Goal: Transaction & Acquisition: Purchase product/service

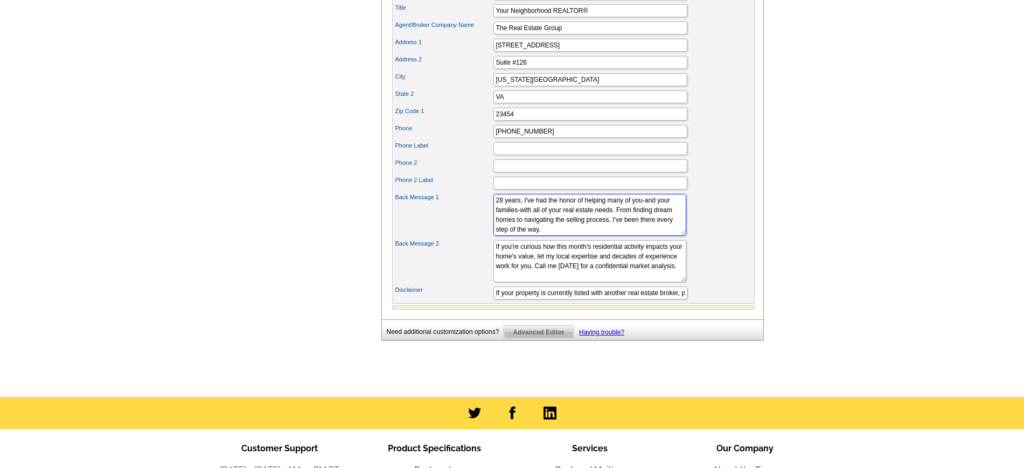
scroll to position [39, 0]
drag, startPoint x: 498, startPoint y: 220, endPoint x: 643, endPoint y: 260, distance: 150.5
click at [643, 260] on div "Portrait Browse Images Remove Image Industry Logo 1 Browse Images Remove Image …" at bounding box center [573, 83] width 363 height 442
paste textarea "my family and I have proudly called Great Neck Estates home—our neighbors are t…"
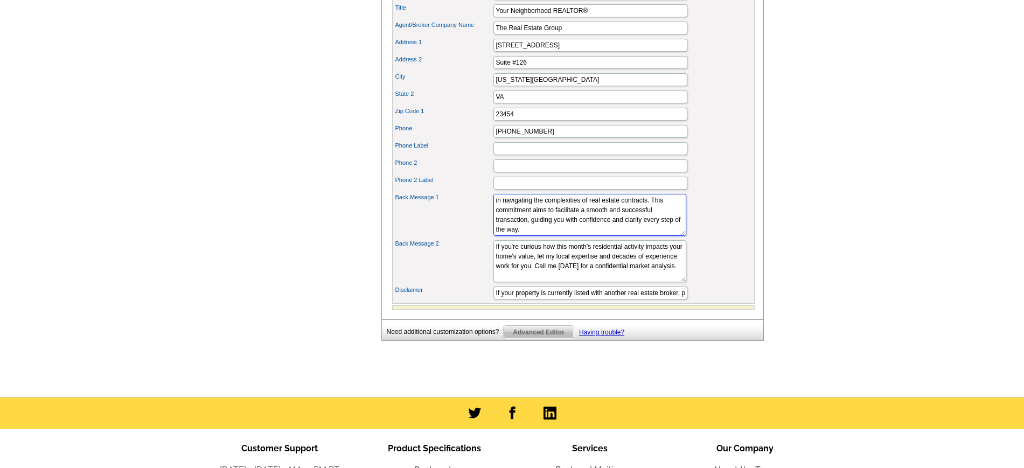
type textarea "For over 20 years, my family and I have proudly called Great Neck Estates home—…"
drag, startPoint x: 503, startPoint y: 264, endPoint x: 616, endPoint y: 298, distance: 118.1
click at [616, 282] on textarea "If I can be of assistance to you, your family, or your friends. Please Don't He…" at bounding box center [590, 261] width 193 height 42
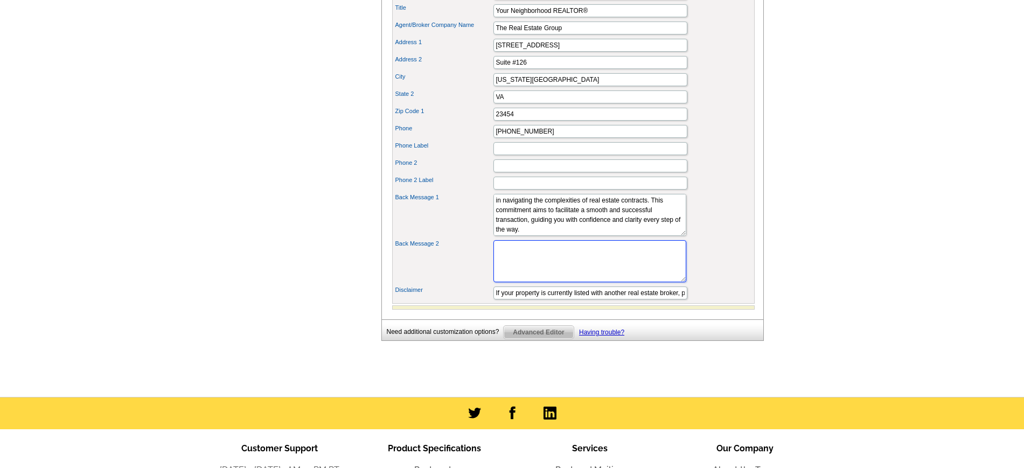
paste textarea "If you're curious how this month's residential activity impacts your home's val…"
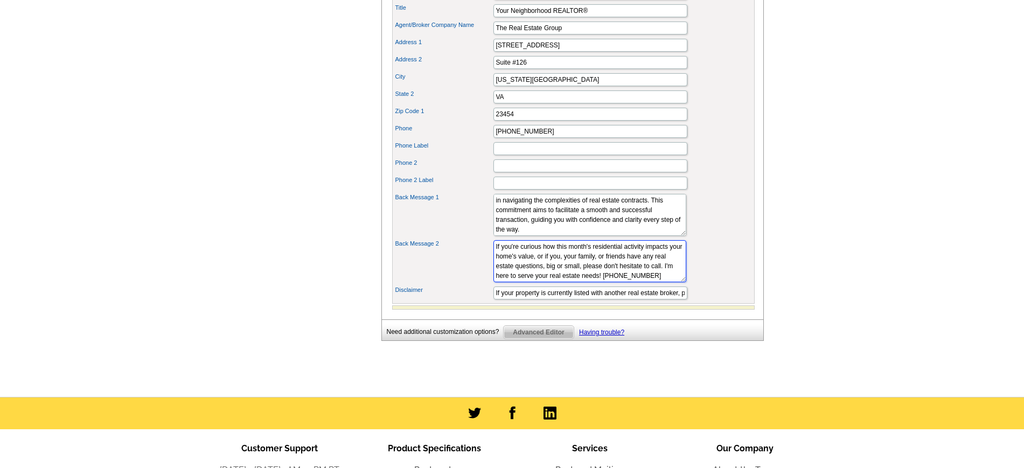
scroll to position [10, 0]
drag, startPoint x: 566, startPoint y: 297, endPoint x: 604, endPoint y: 308, distance: 39.7
click at [601, 304] on div "Portrait Browse Images Remove Image Industry Logo 1 Browse Images Remove Image …" at bounding box center [573, 83] width 363 height 442
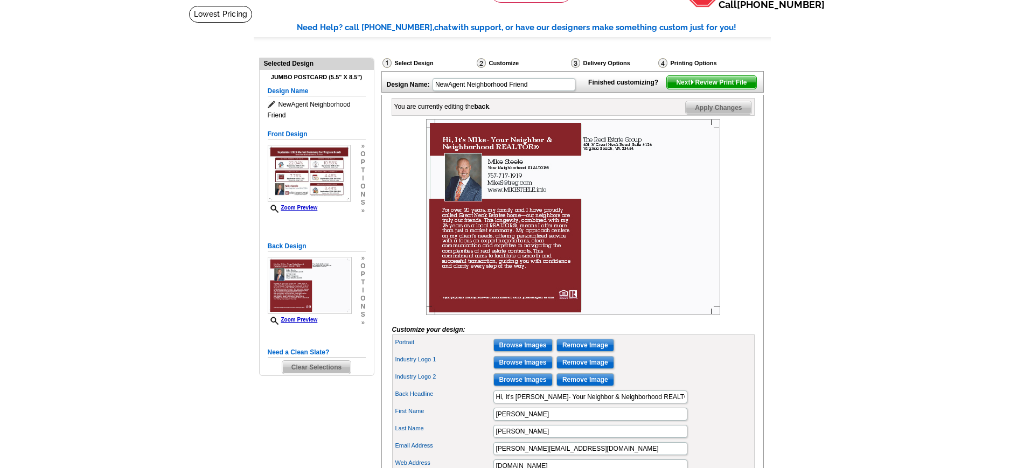
scroll to position [0, 0]
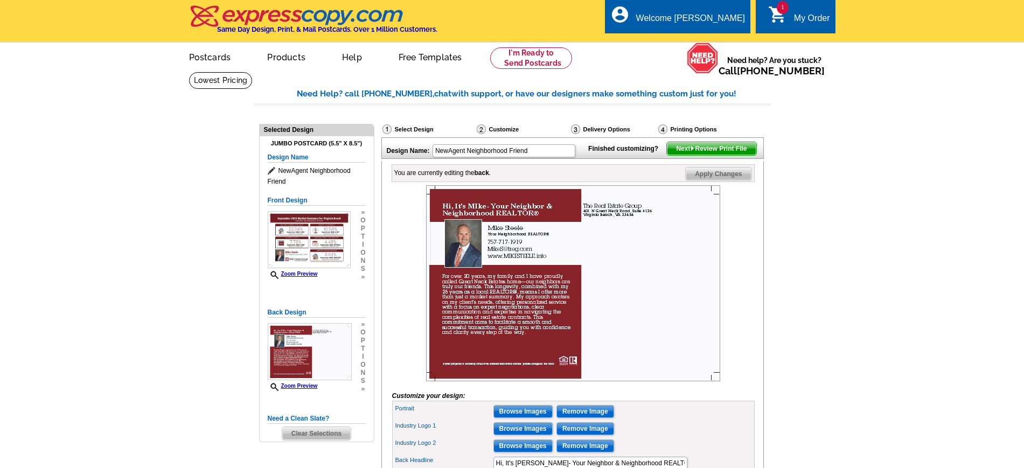
type textarea "If you're curious how this month's residential activity impacts your home's val…"
click at [709, 155] on span "Next Review Print File" at bounding box center [711, 148] width 89 height 13
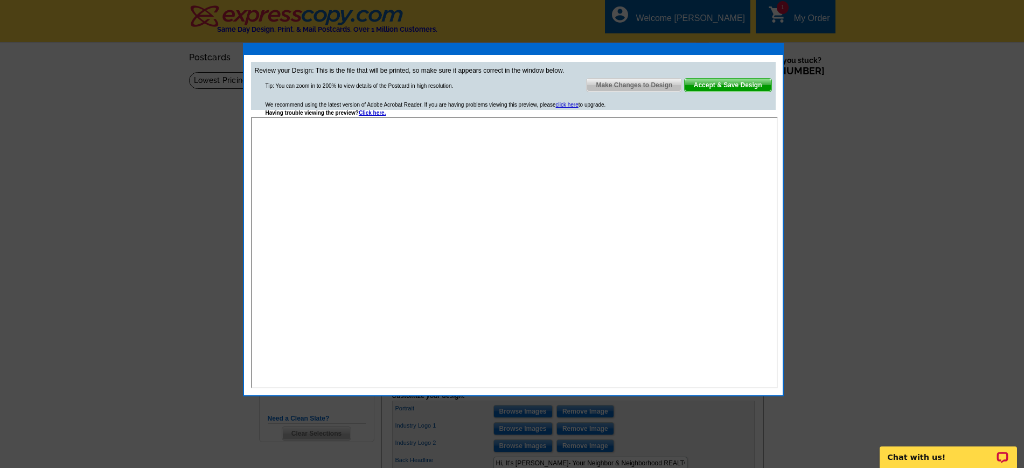
click at [649, 85] on span "Make Changes to Design" at bounding box center [634, 85] width 95 height 13
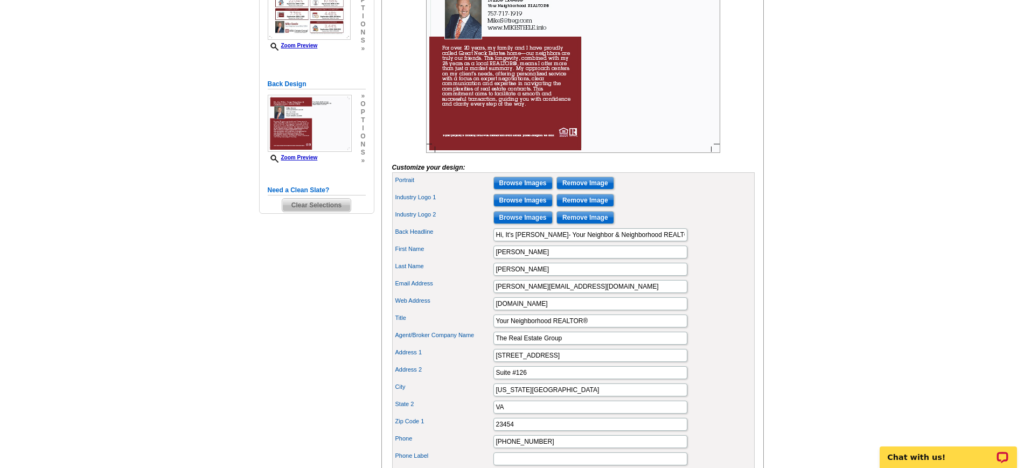
scroll to position [269, 0]
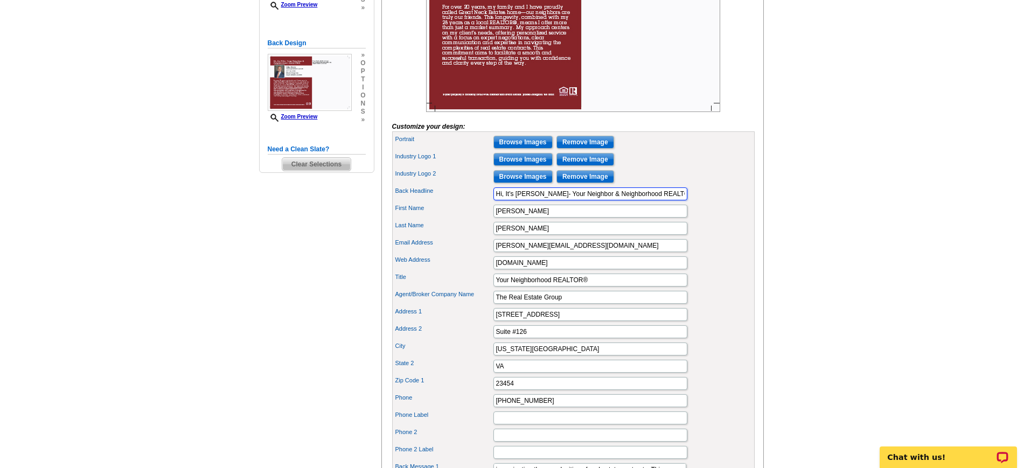
click at [520, 200] on input "Hi, It's MIke- Your Neighbor & Neighborhood REALTOR®" at bounding box center [591, 193] width 194 height 13
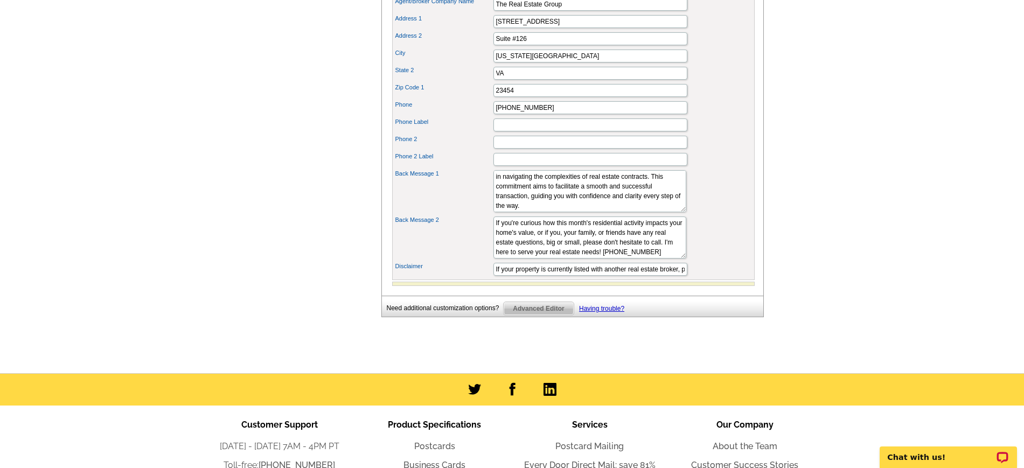
scroll to position [606, 0]
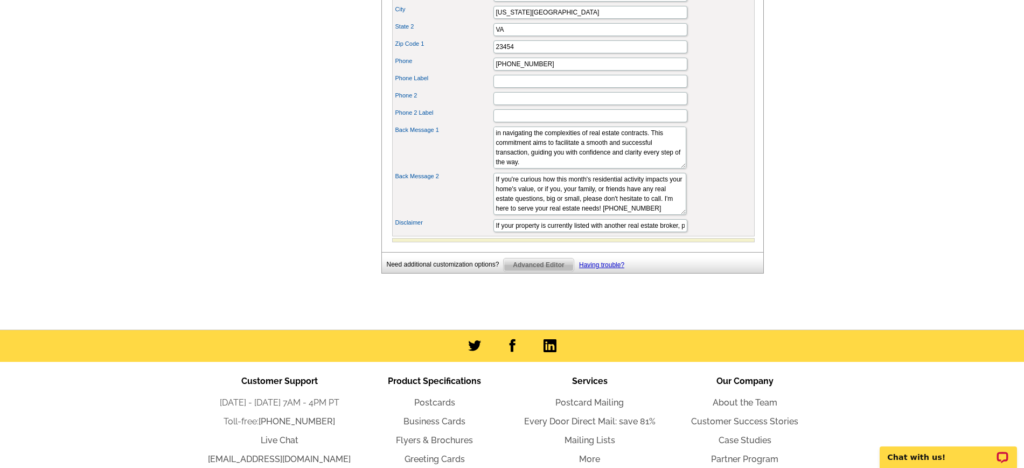
type input "Hi, It's Mike- Your Neighbor & Neighborhood REALTOR®"
click at [578, 215] on textarea "If I can be of assistance to you, your family, or your friends. Please Don't He…" at bounding box center [590, 194] width 193 height 42
type textarea "If you're curious how this month's residential activity impacts your home's val…"
click at [725, 217] on div "Back Message 2 If I can be of assistance to you, your family, or your friends. …" at bounding box center [573, 194] width 358 height 46
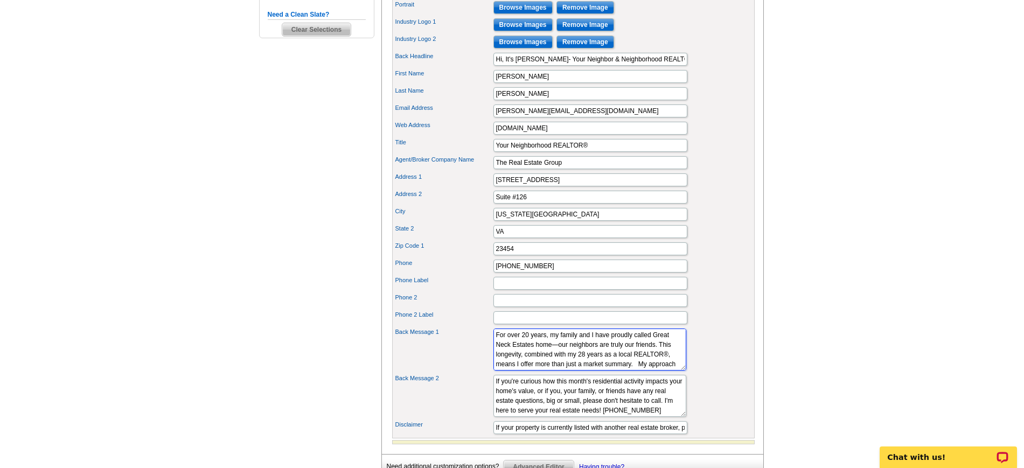
scroll to position [27, 0]
drag, startPoint x: 579, startPoint y: 375, endPoint x: 559, endPoint y: 377, distance: 20.6
click at [559, 371] on textarea "For over 20 years, I've had the privilege of calling this wonderful community o…" at bounding box center [590, 350] width 193 height 42
click at [538, 367] on textarea "For over 20 years, I've had the privilege of calling this wonderful community o…" at bounding box center [590, 350] width 193 height 42
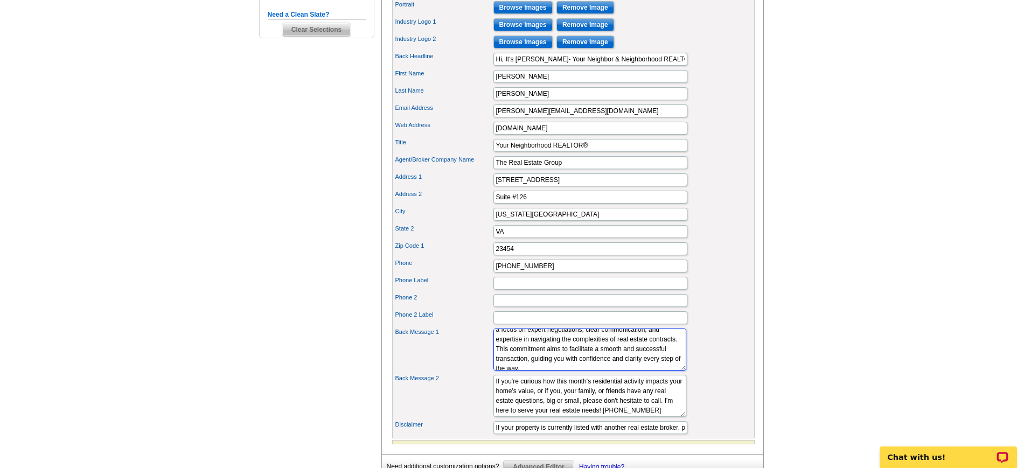
click at [557, 369] on textarea "For over 20 years, I've had the privilege of calling this wonderful community o…" at bounding box center [590, 350] width 193 height 42
click at [534, 363] on textarea "For over 20 years, I've had the privilege of calling this wonderful community o…" at bounding box center [590, 350] width 193 height 42
click at [557, 360] on textarea "For over 20 years, I've had the privilege of calling this wonderful community o…" at bounding box center [590, 350] width 193 height 42
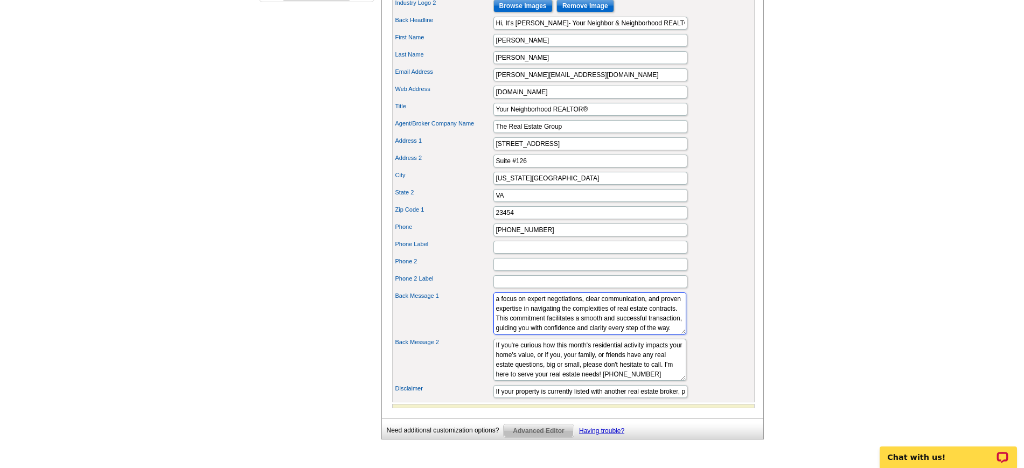
scroll to position [471, 0]
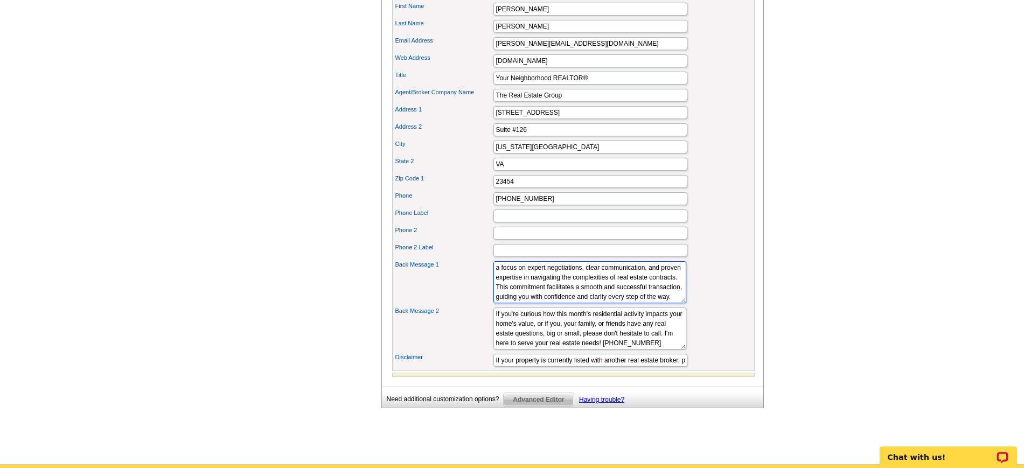
type textarea "For over 20 years, my family and I have proudly called Great Neck Estates home—…"
click at [526, 350] on textarea "If I can be of assistance to you, your family, or your friends. Please Don't He…" at bounding box center [590, 329] width 193 height 42
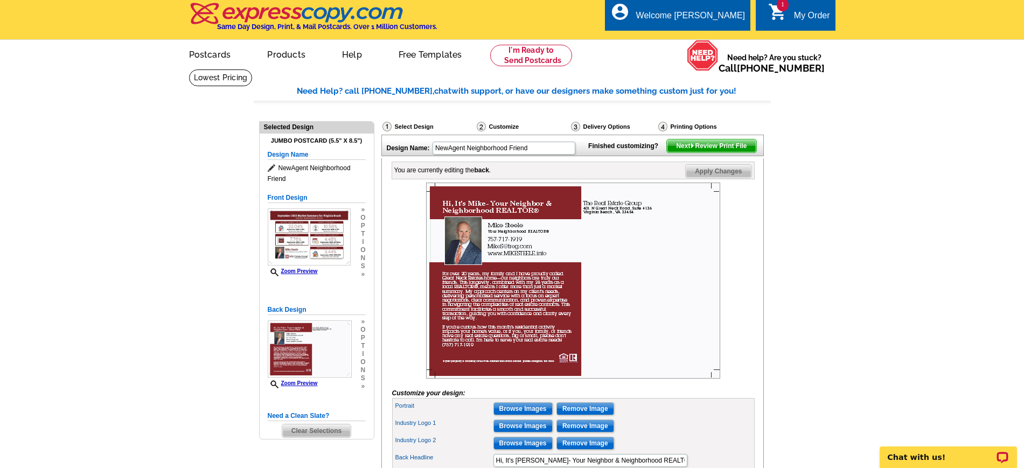
scroll to position [0, 0]
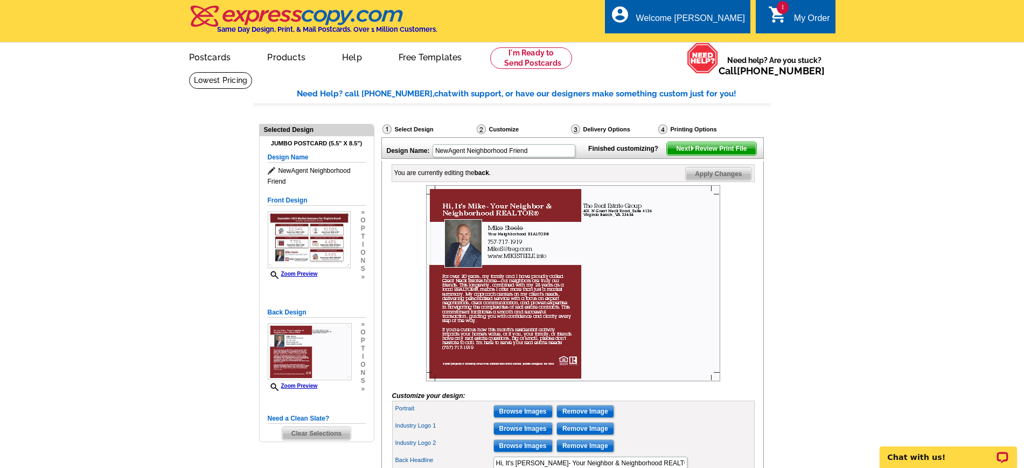
type textarea "If you're curious how this month's residential activity impacts your home's val…"
click at [732, 155] on span "Next Review Print File" at bounding box center [711, 148] width 89 height 13
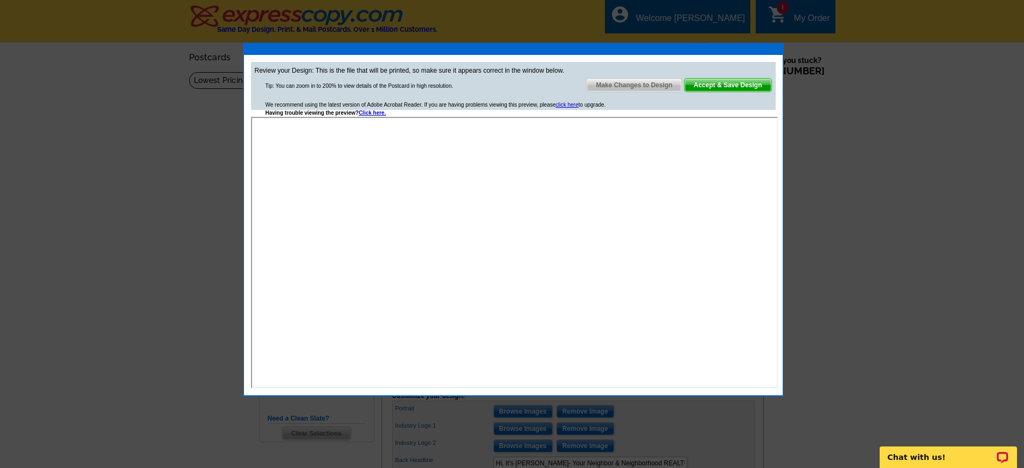
click at [726, 85] on span "Accept & Save Design" at bounding box center [728, 85] width 87 height 13
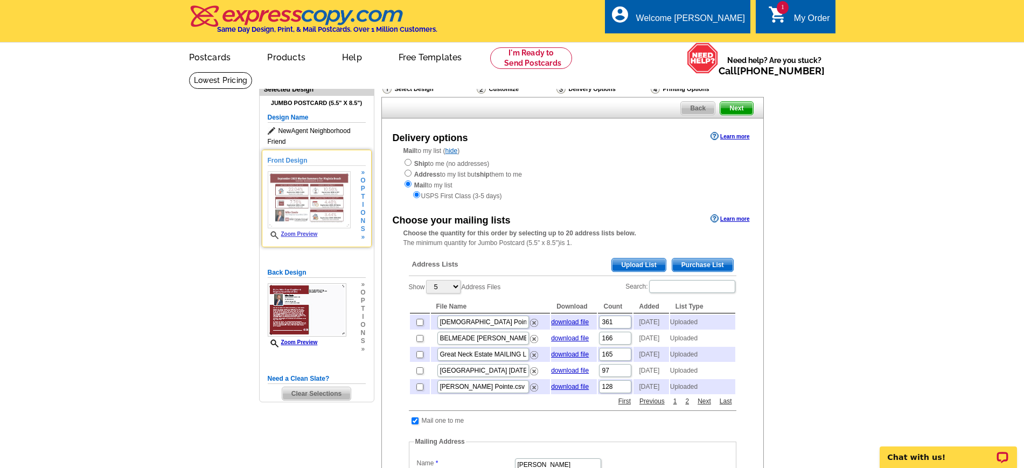
click at [304, 234] on link "Zoom Preview" at bounding box center [293, 234] width 50 height 6
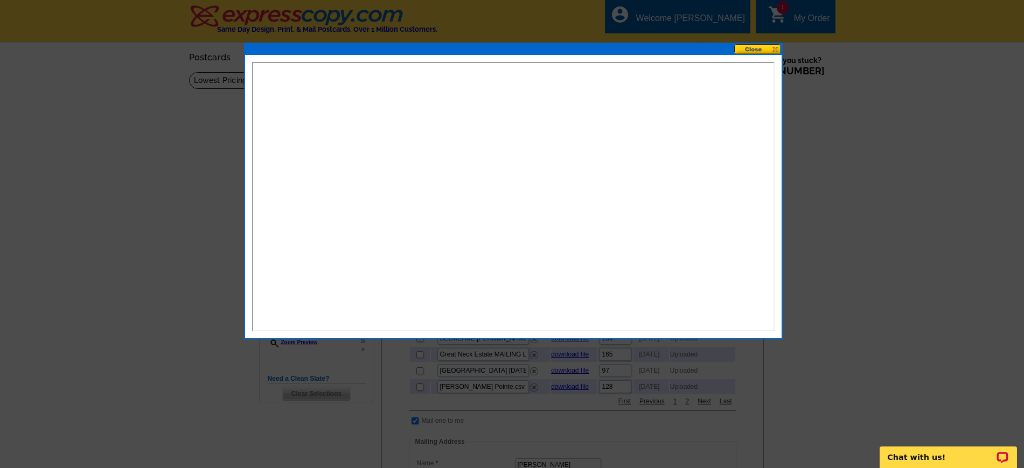
click at [769, 47] on button at bounding box center [757, 49] width 47 height 10
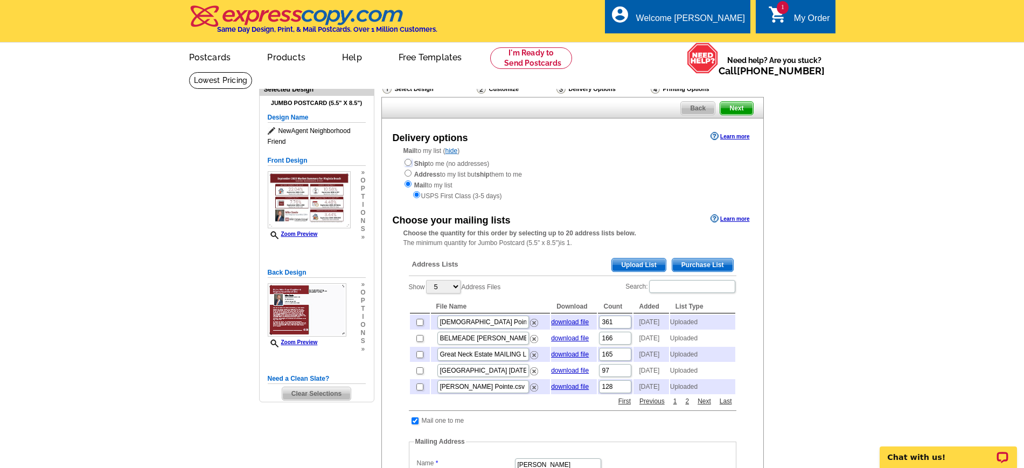
click at [407, 164] on input "radio" at bounding box center [408, 162] width 7 height 7
radio input "true"
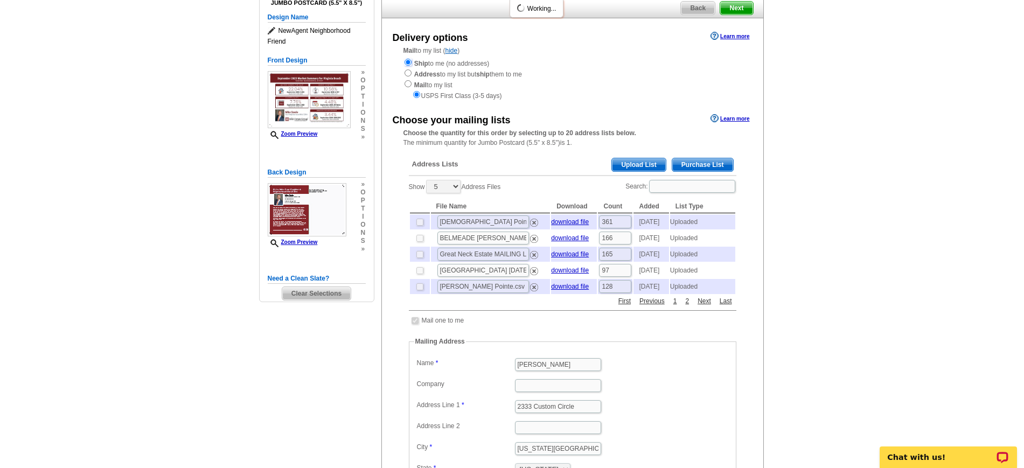
scroll to position [135, 0]
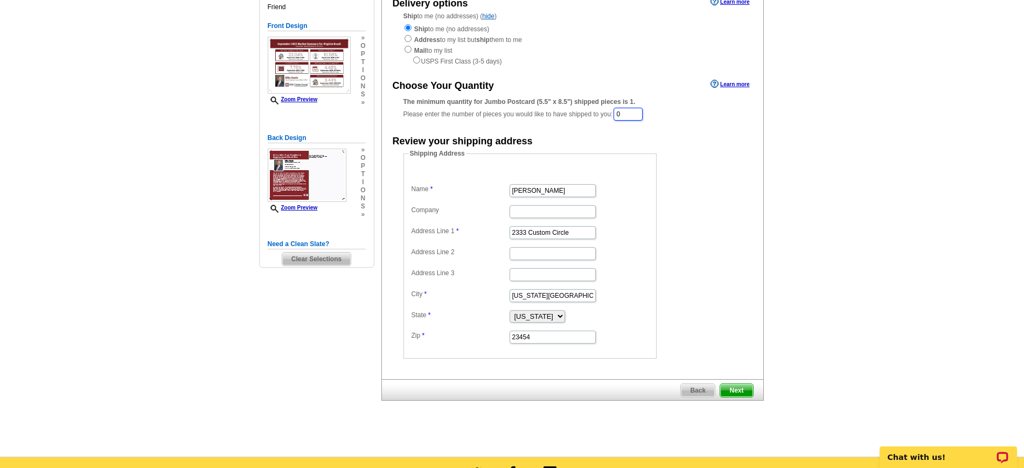
drag, startPoint x: 640, startPoint y: 112, endPoint x: 614, endPoint y: 116, distance: 26.2
click at [614, 116] on div "The minimum quantity for Jumbo Postcard (5.5" x 8.5") shipped pieces is 1. Plea…" at bounding box center [573, 109] width 338 height 25
type input "2"
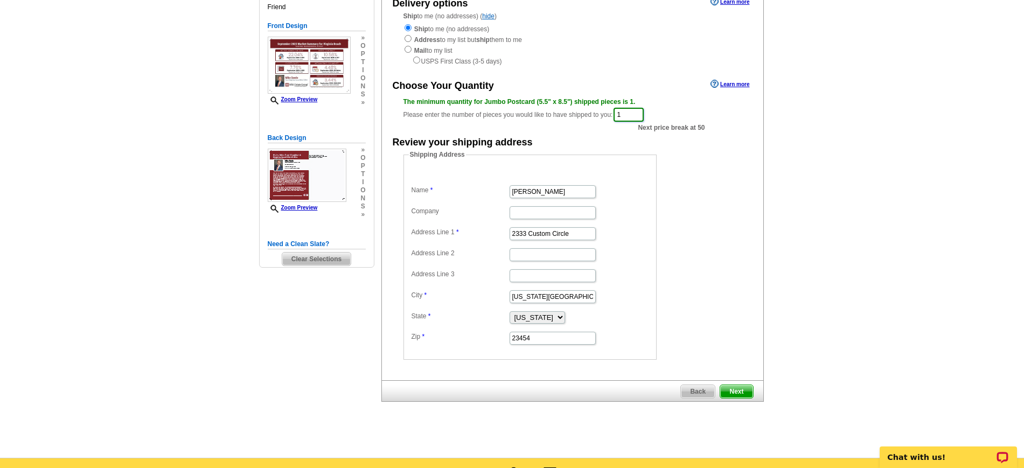
type input "1"
click at [743, 391] on span "Next" at bounding box center [736, 391] width 32 height 13
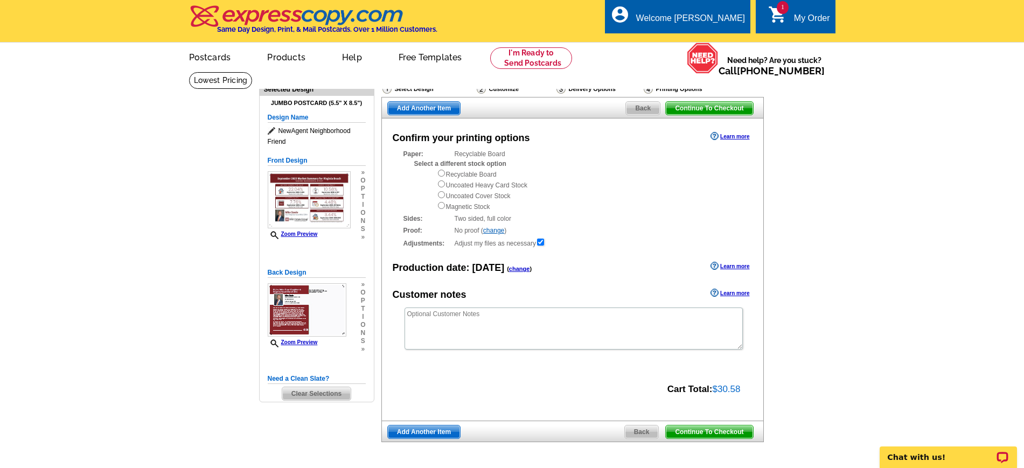
click at [519, 267] on link "change" at bounding box center [519, 269] width 21 height 6
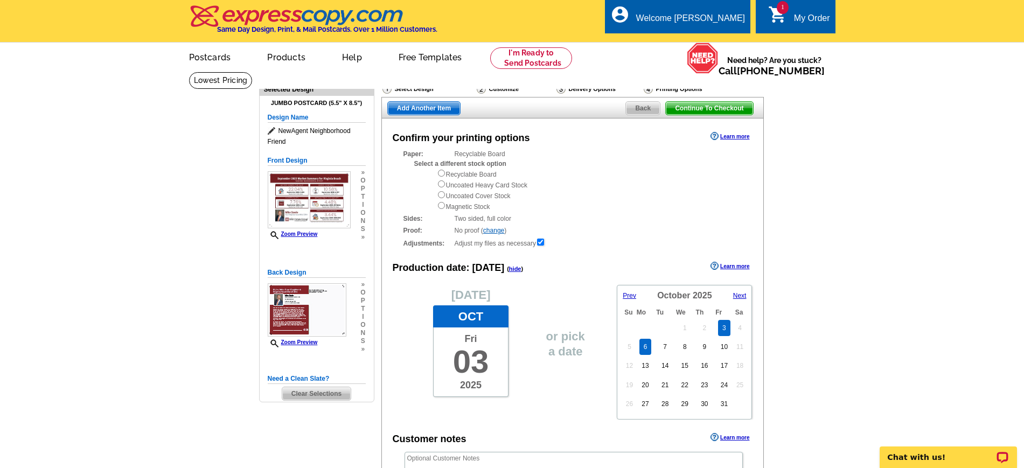
click at [647, 346] on link "6" at bounding box center [646, 347] width 12 height 16
click at [663, 218] on div "Sides: Two sided, full color Two sided, full color" at bounding box center [573, 219] width 338 height 10
click at [746, 266] on link "Learn more" at bounding box center [730, 266] width 39 height 9
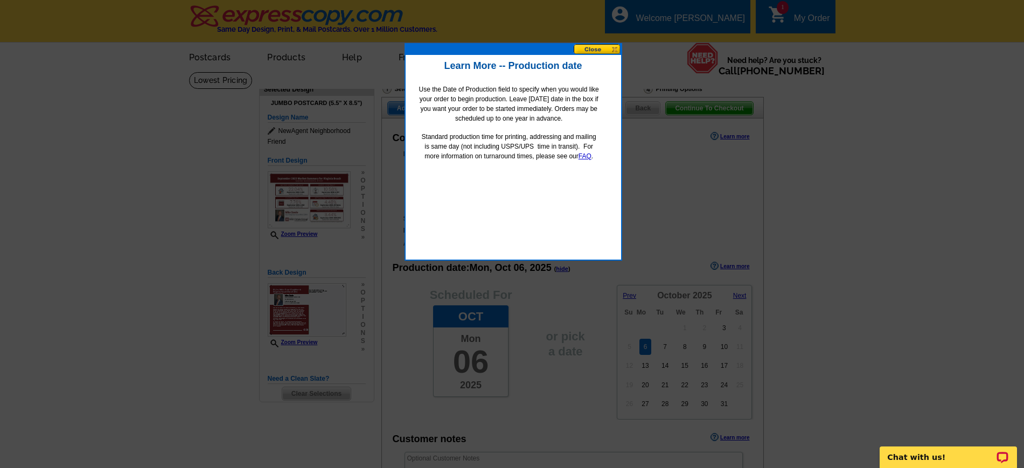
click at [722, 329] on div at bounding box center [512, 234] width 1024 height 468
click at [603, 45] on button at bounding box center [597, 49] width 47 height 10
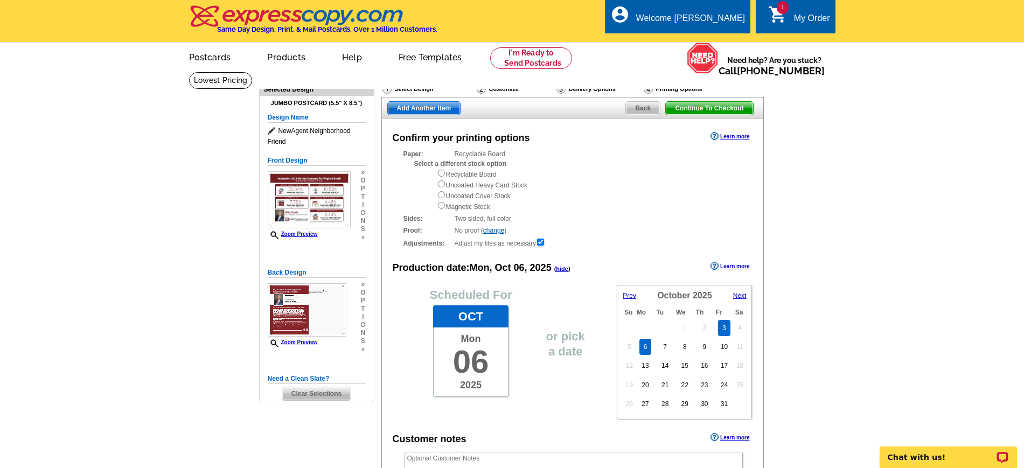
click at [722, 329] on link "3" at bounding box center [724, 328] width 12 height 16
click at [683, 196] on div "Recyclable Board Uncoated Heavy Card Stock Uncoated Cover Stock Magnetic Stock" at bounding box center [589, 190] width 305 height 43
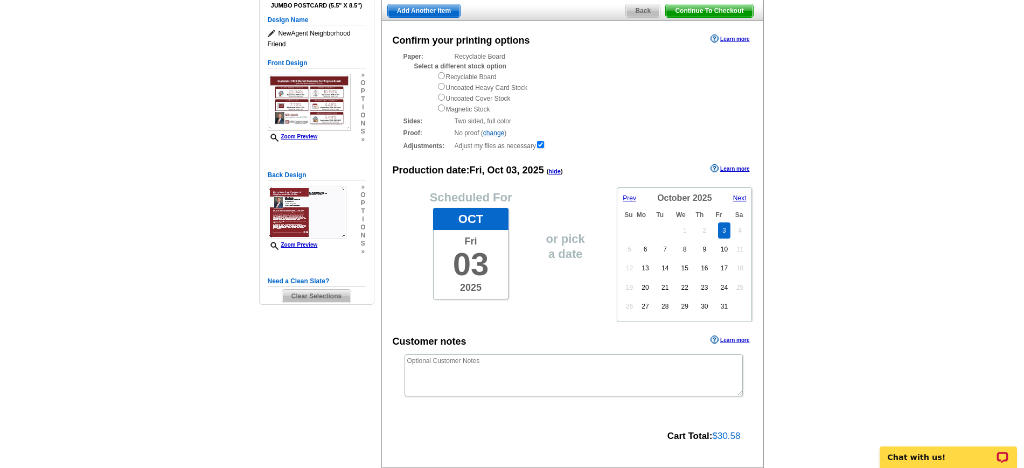
scroll to position [67, 0]
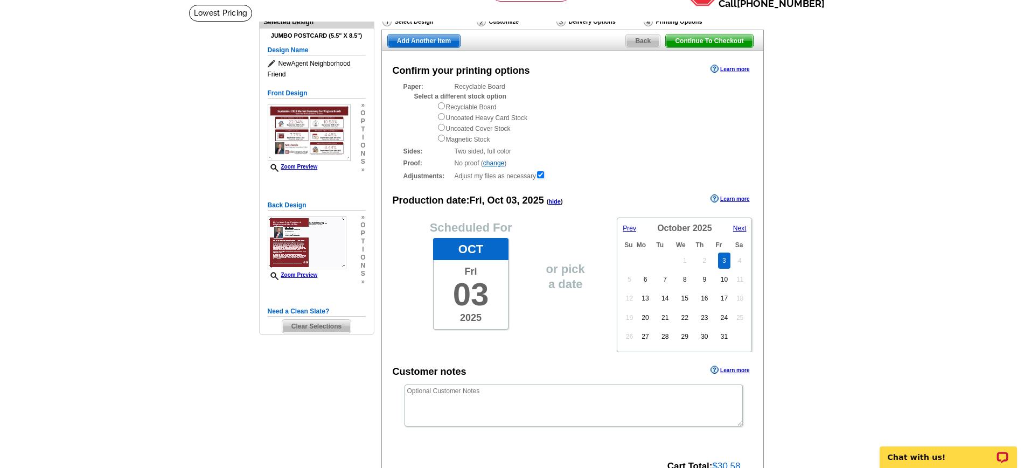
click at [738, 66] on link "Learn more" at bounding box center [730, 69] width 39 height 9
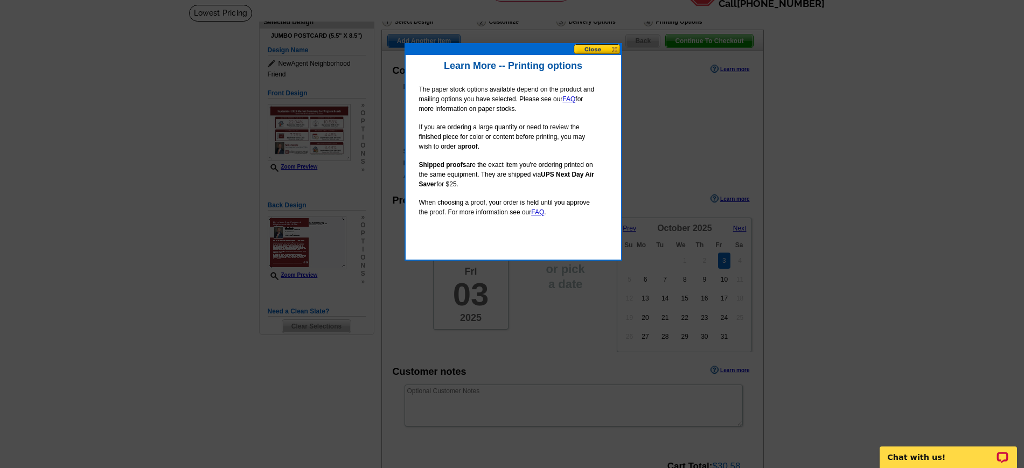
click at [602, 50] on button at bounding box center [597, 49] width 47 height 10
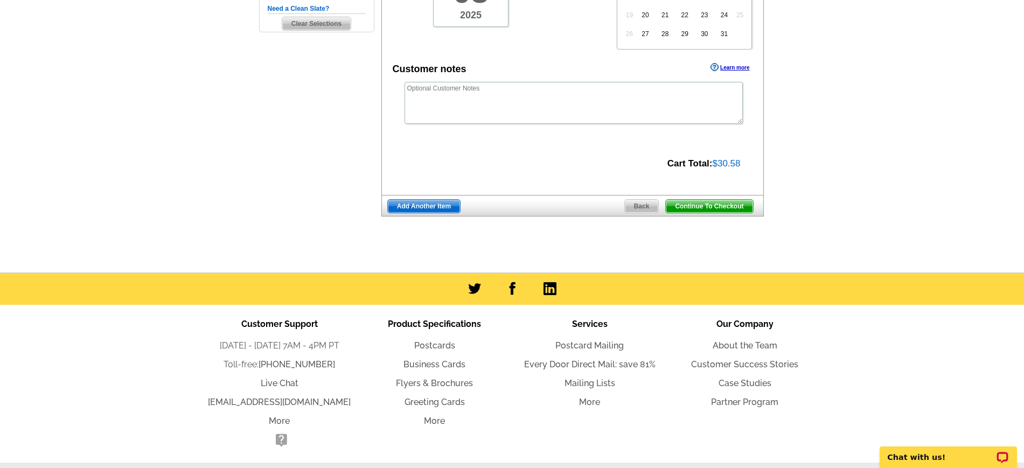
scroll to position [272, 0]
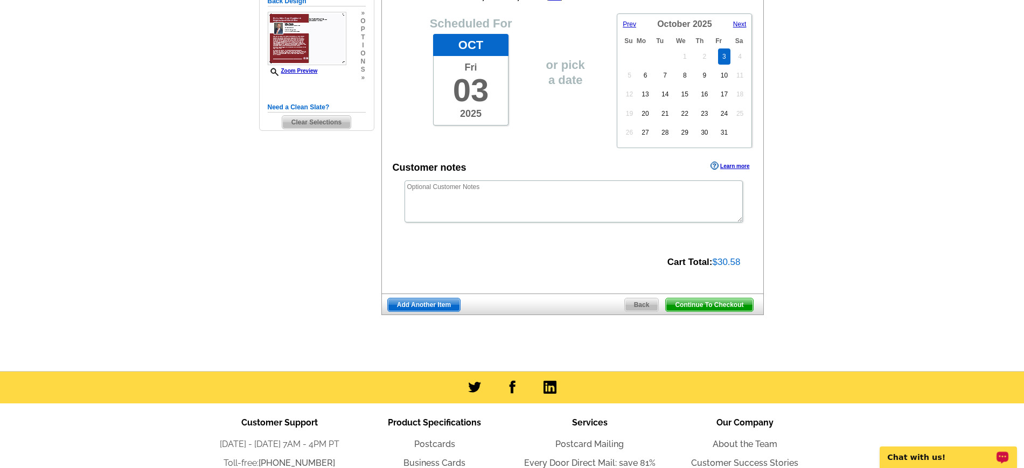
click at [955, 458] on p "Chat with us!" at bounding box center [941, 457] width 107 height 9
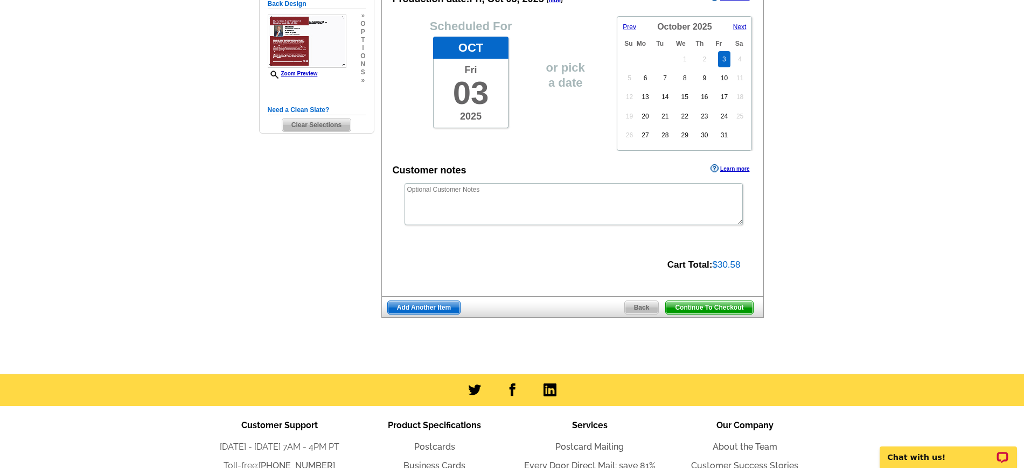
scroll to position [269, 0]
click at [430, 307] on span "Add Another Item" at bounding box center [424, 307] width 72 height 13
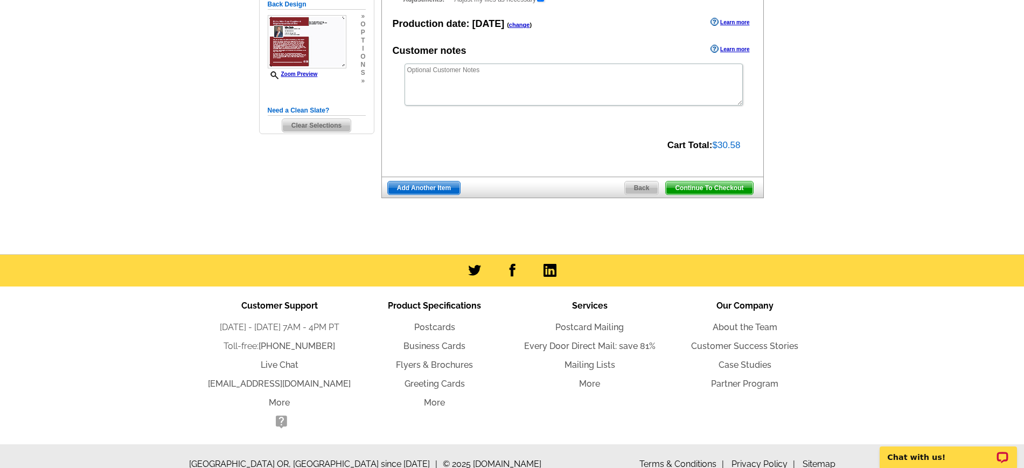
click at [645, 190] on span "Back" at bounding box center [642, 188] width 34 height 13
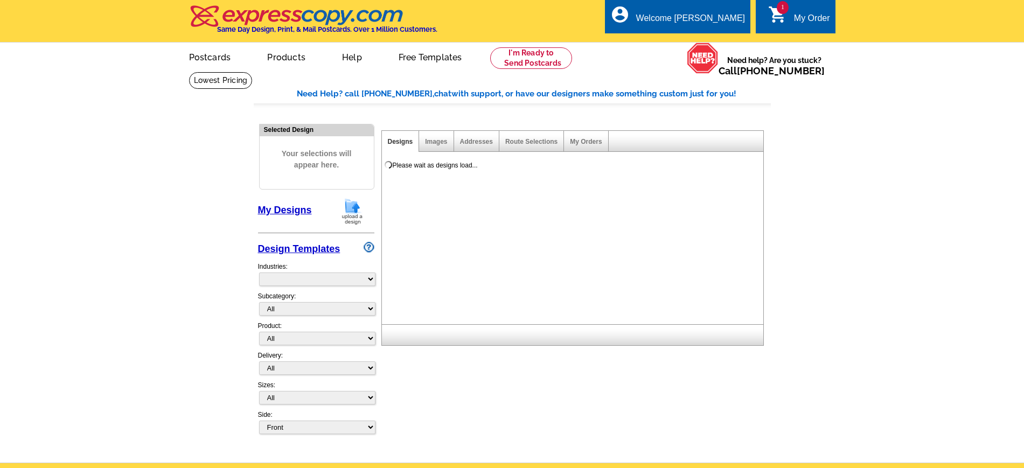
select select "785"
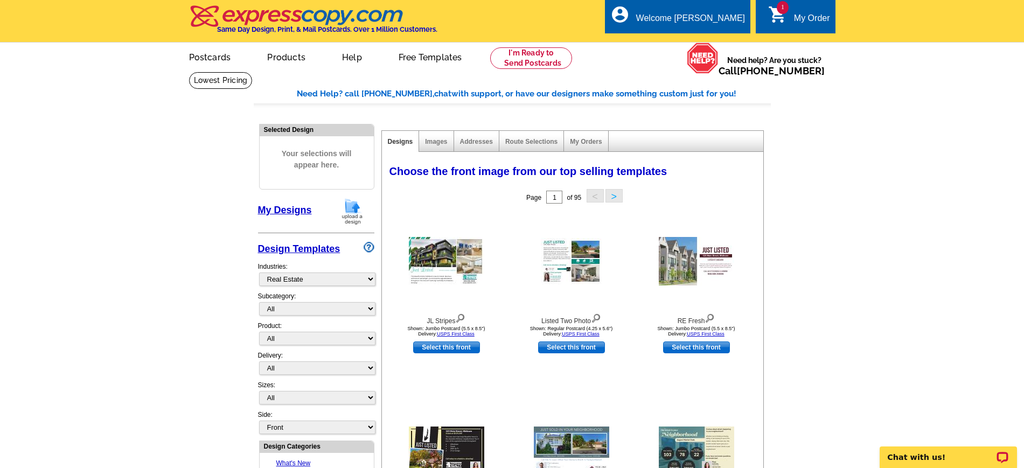
click at [803, 16] on div "My Order" at bounding box center [812, 20] width 36 height 15
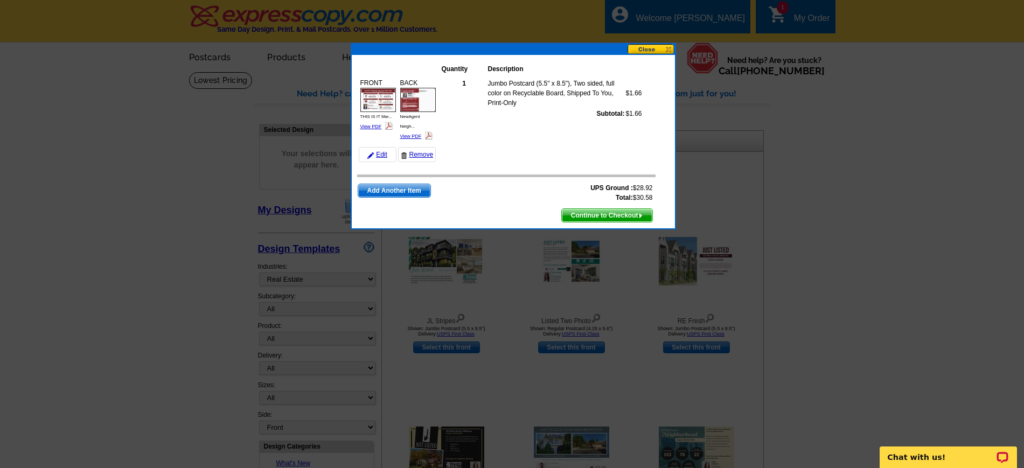
click at [575, 86] on td "Jumbo Postcard (5.5" x 8.5"), Two sided, full color on Recyclable Board, Shippe…" at bounding box center [557, 93] width 138 height 30
click at [602, 215] on span "Continue to Checkout" at bounding box center [607, 215] width 91 height 13
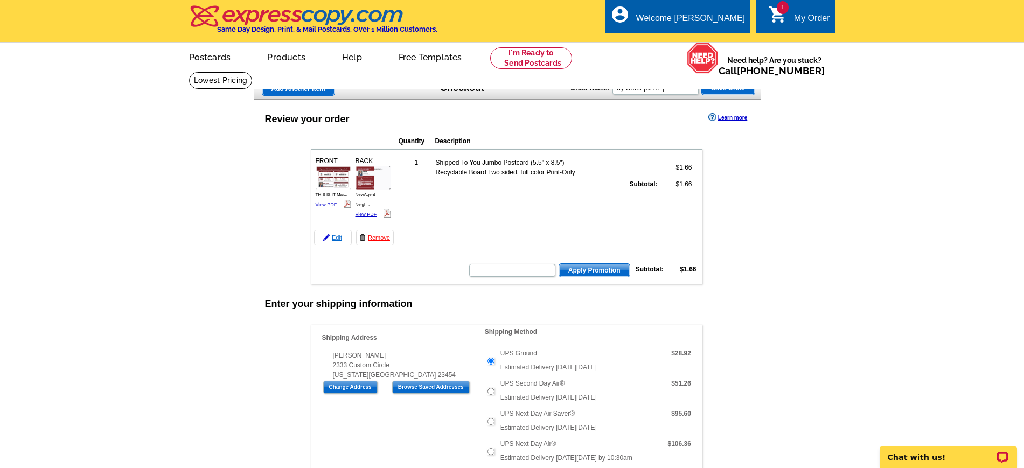
click at [338, 239] on link "Edit" at bounding box center [333, 237] width 38 height 15
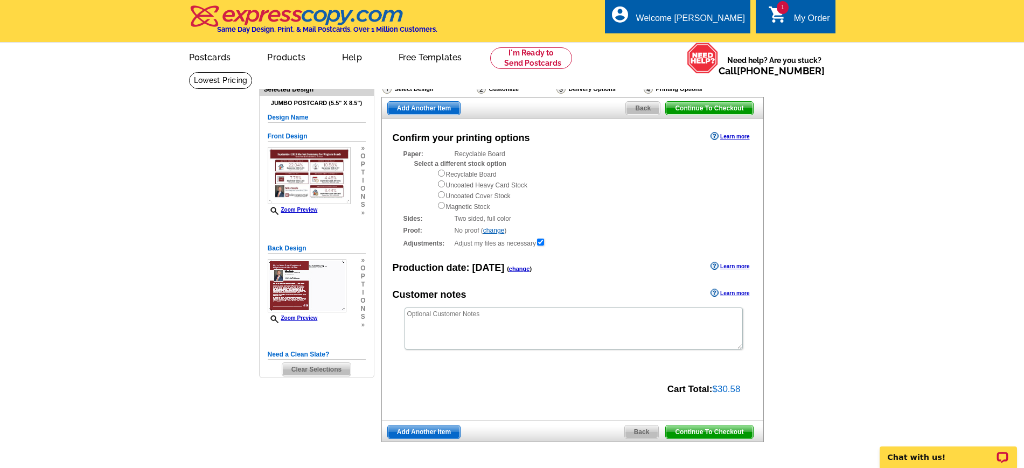
click at [648, 108] on span "Back" at bounding box center [643, 108] width 34 height 13
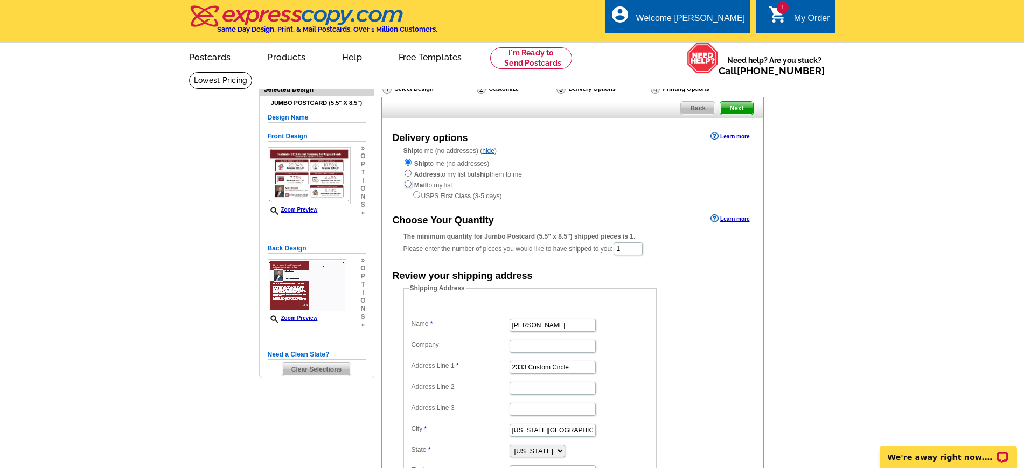
click at [409, 184] on input "radio" at bounding box center [408, 183] width 7 height 7
radio input "true"
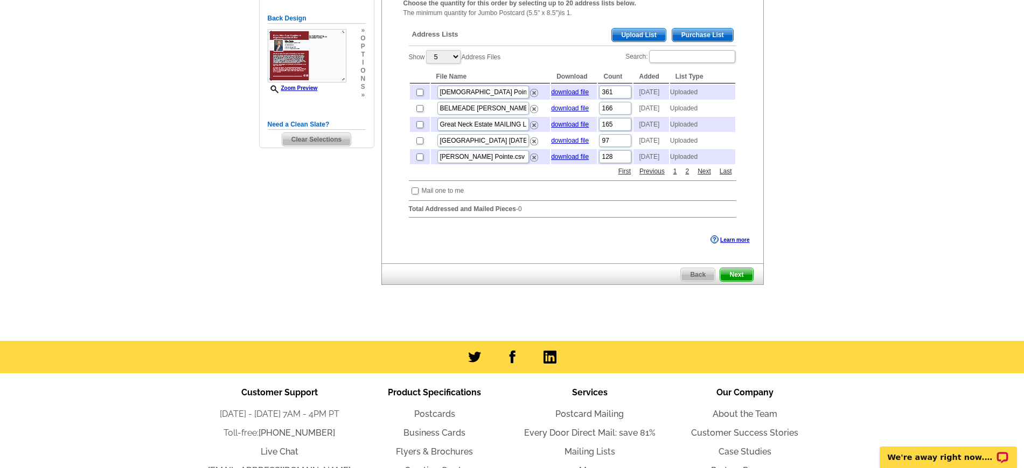
scroll to position [202, 0]
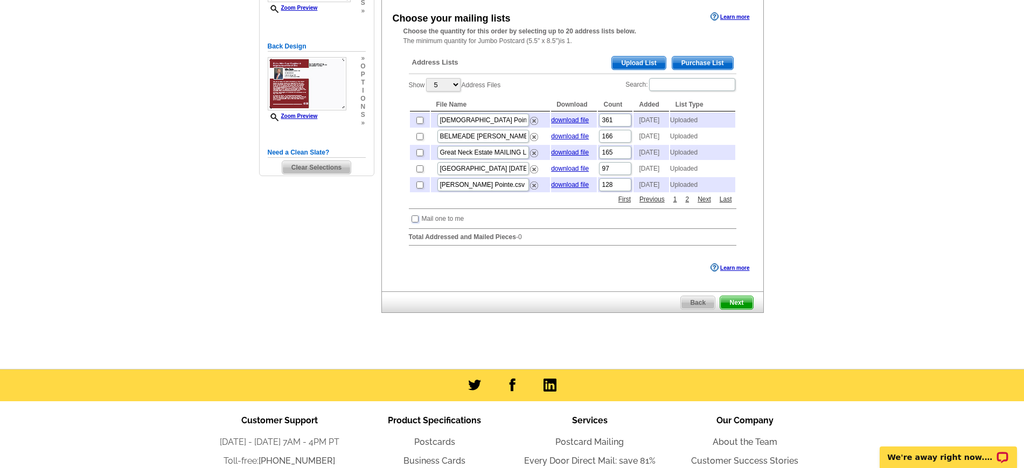
click at [418, 223] on input "checkbox" at bounding box center [415, 219] width 7 height 7
checkbox input "true"
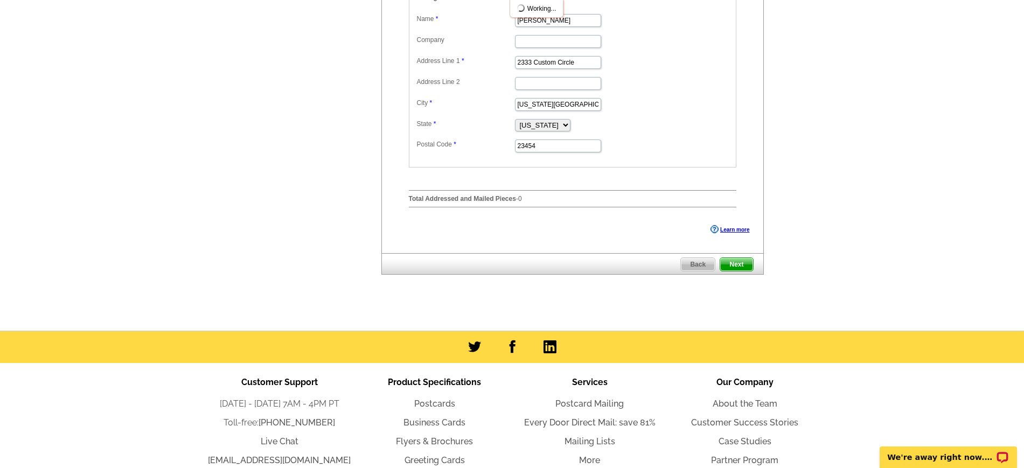
scroll to position [471, 0]
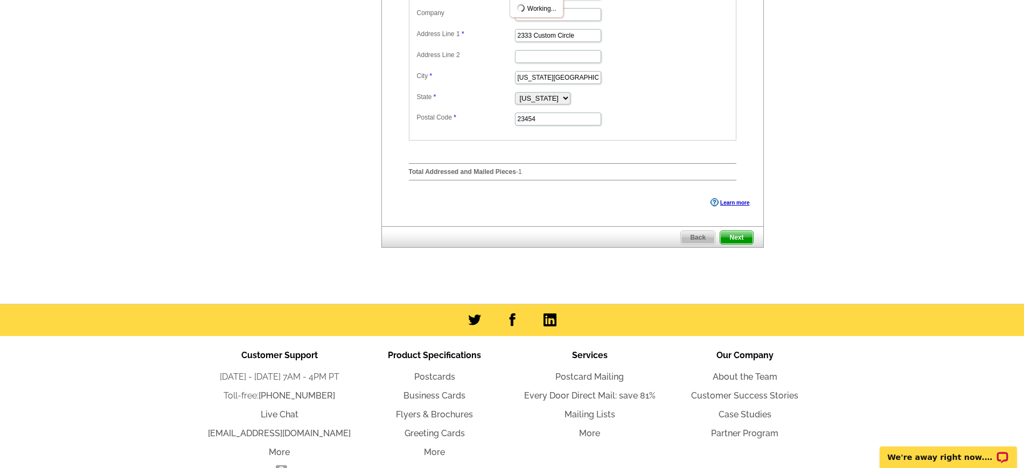
click at [744, 244] on span "Next" at bounding box center [736, 237] width 32 height 13
click at [739, 244] on span "Next" at bounding box center [736, 237] width 32 height 13
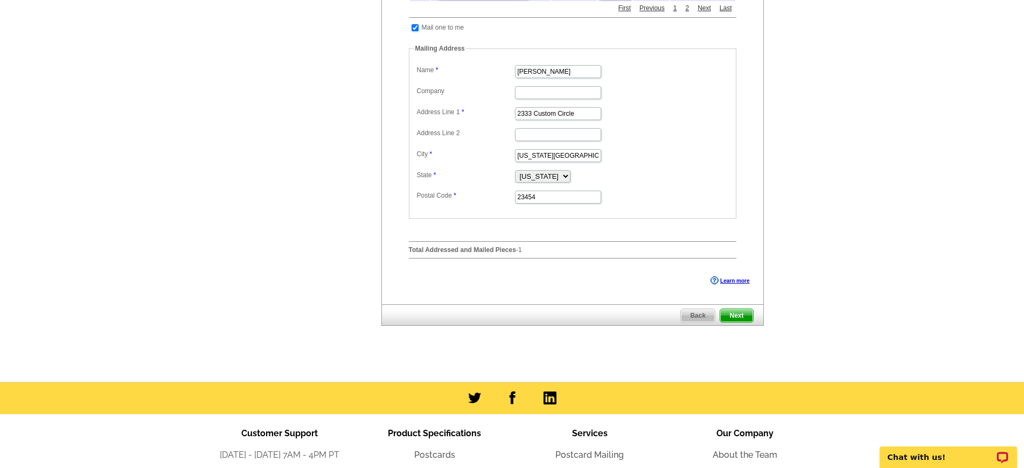
scroll to position [471, 0]
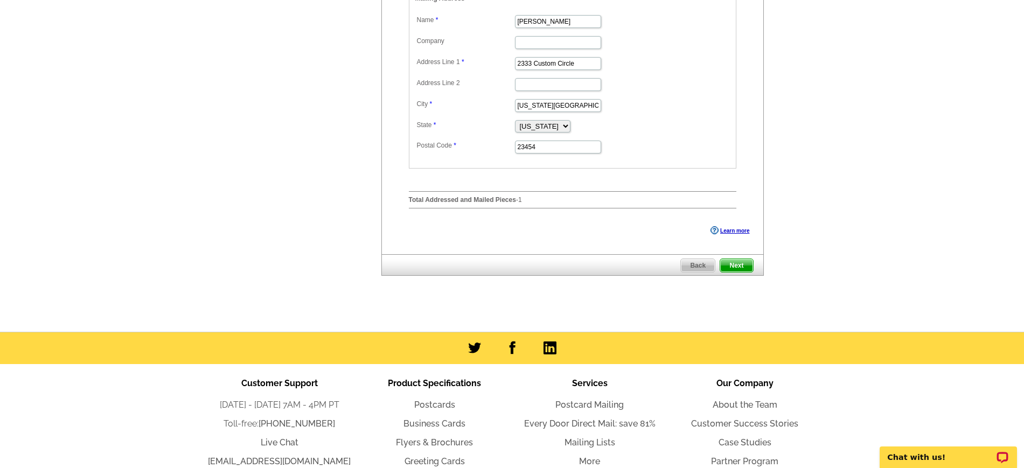
click at [736, 272] on span "Next" at bounding box center [736, 265] width 32 height 13
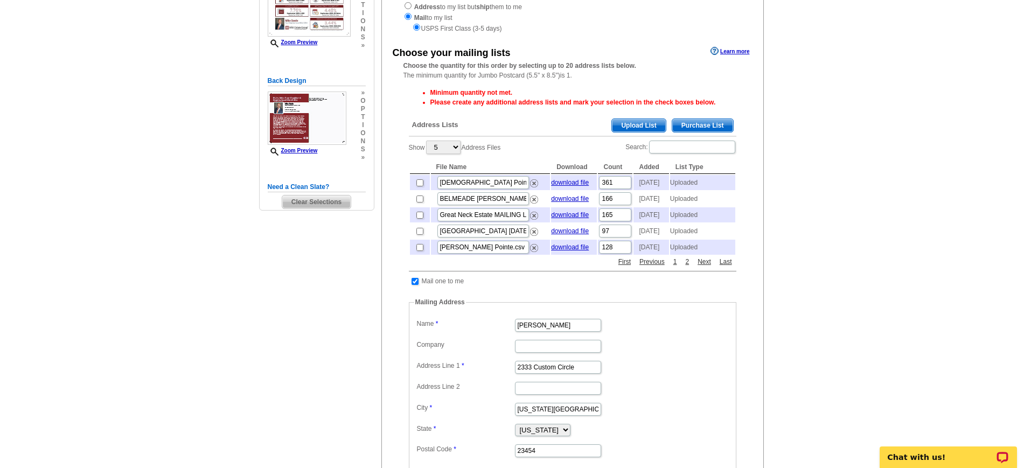
scroll to position [67, 0]
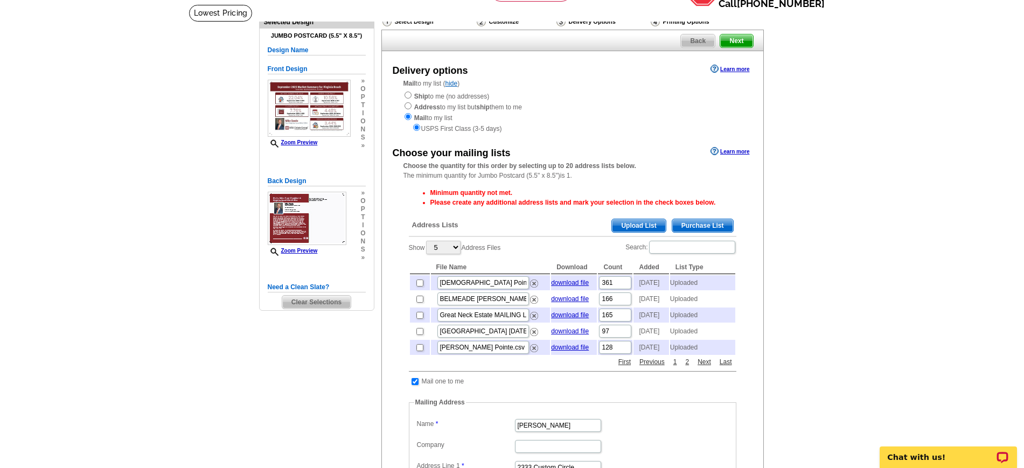
click at [645, 226] on span "Upload List" at bounding box center [638, 225] width 53 height 13
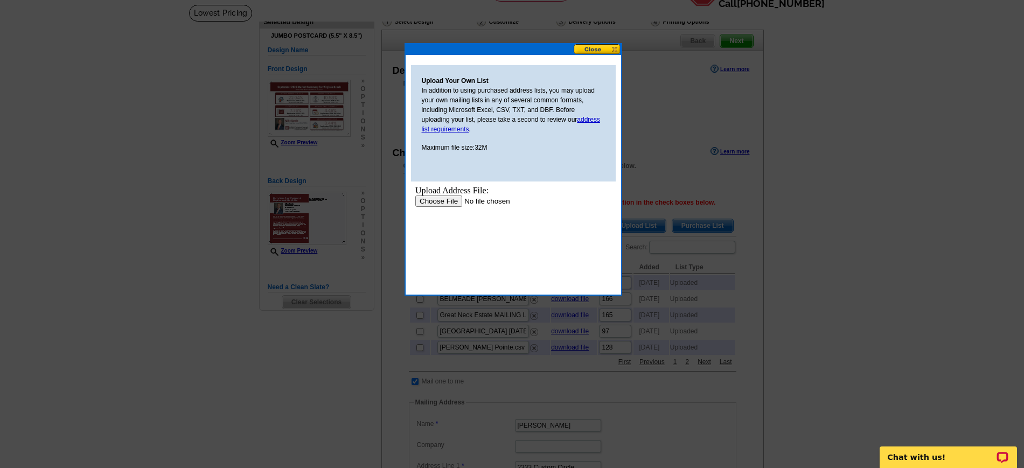
scroll to position [0, 0]
click at [590, 120] on link "address list requirements" at bounding box center [511, 124] width 179 height 17
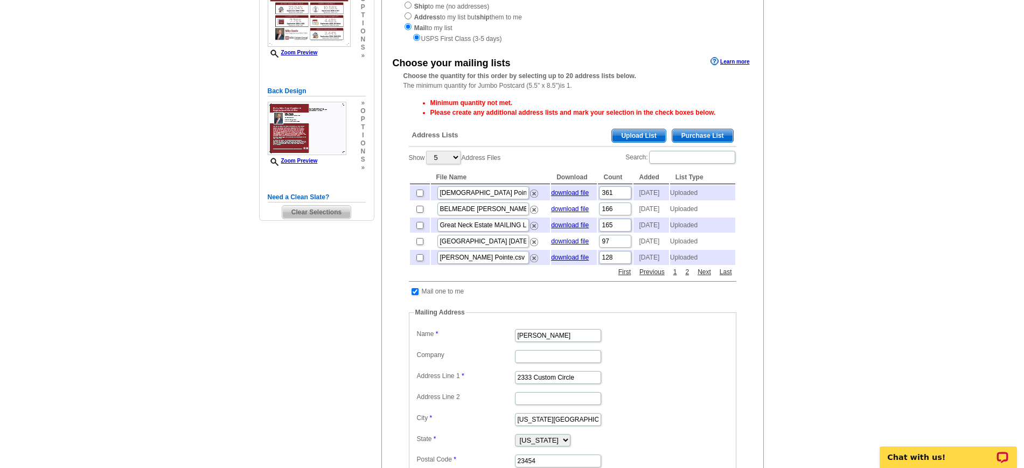
scroll to position [100, 0]
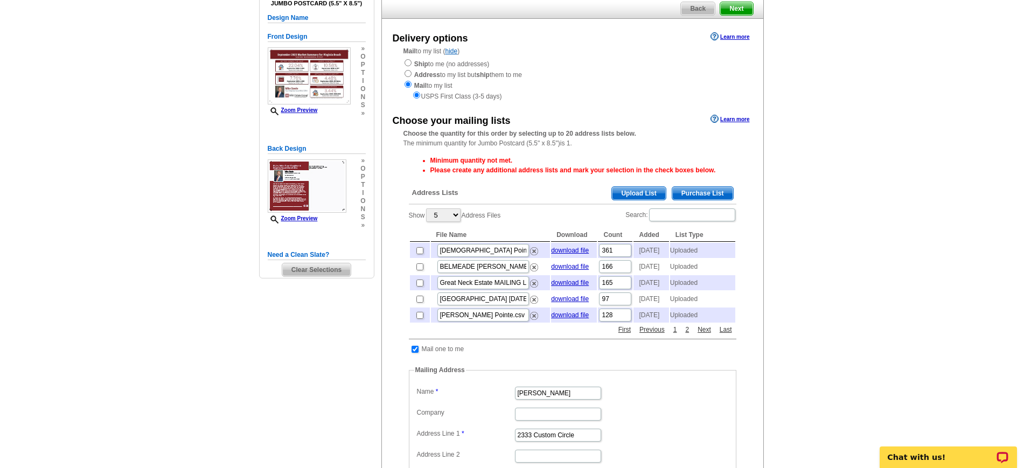
click at [648, 192] on span "Upload List" at bounding box center [638, 193] width 53 height 13
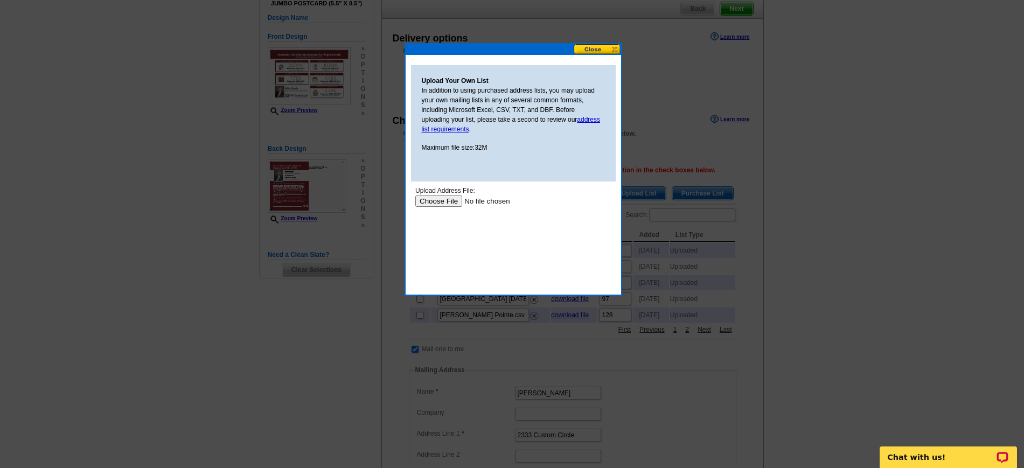
scroll to position [0, 0]
click at [443, 198] on input "file" at bounding box center [483, 201] width 136 height 11
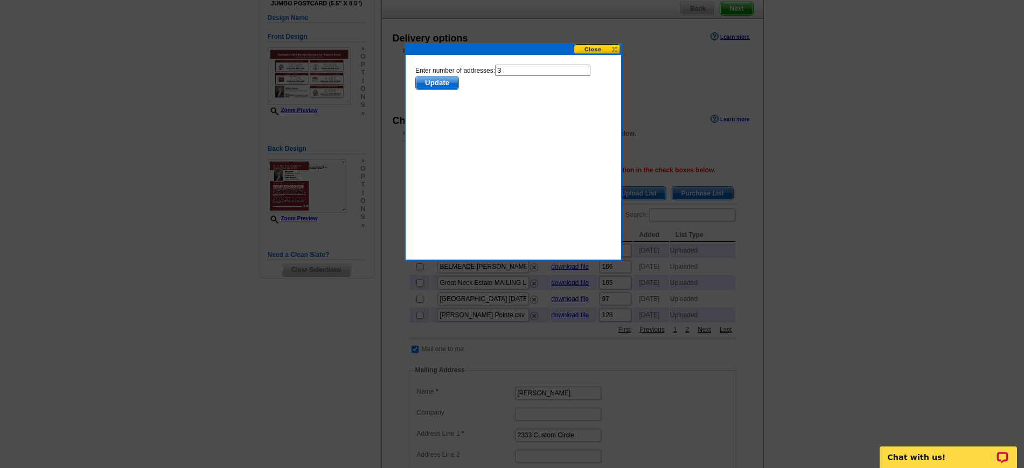
click at [440, 84] on span "Update" at bounding box center [436, 83] width 43 height 13
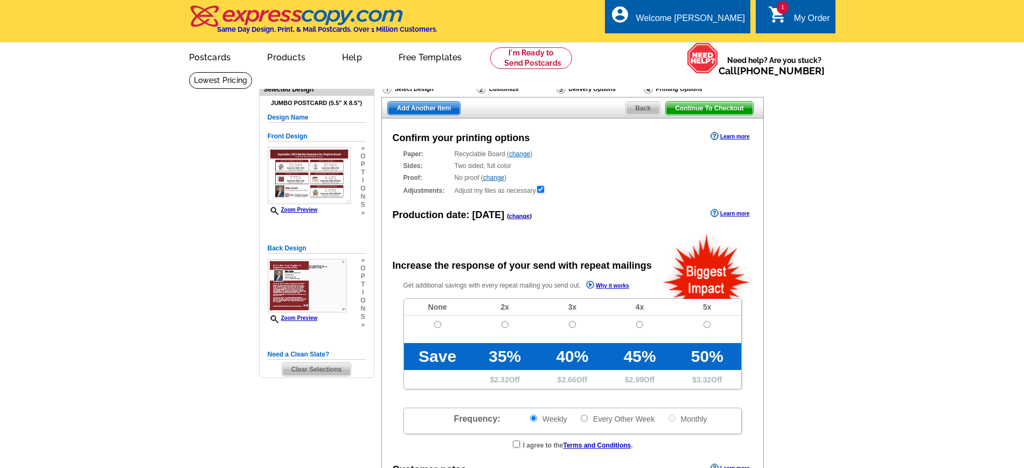
radio input "false"
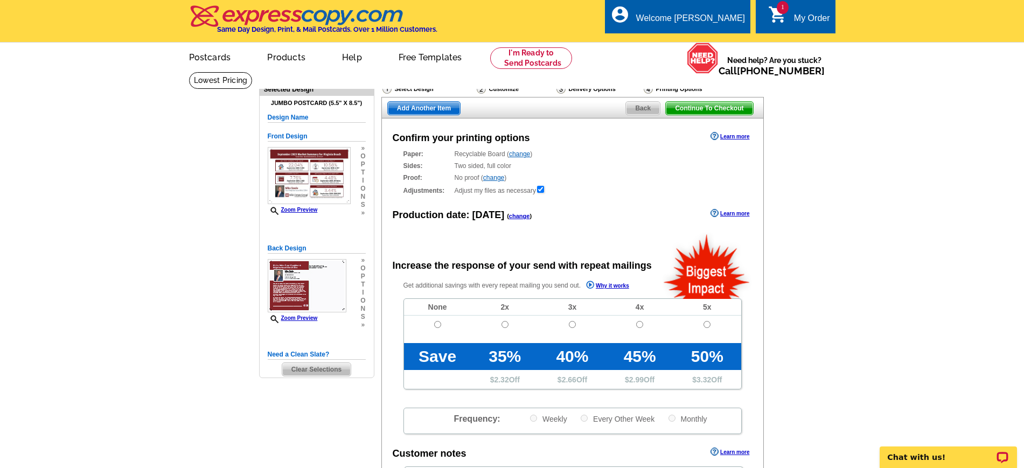
click at [637, 107] on span "Back" at bounding box center [643, 108] width 34 height 13
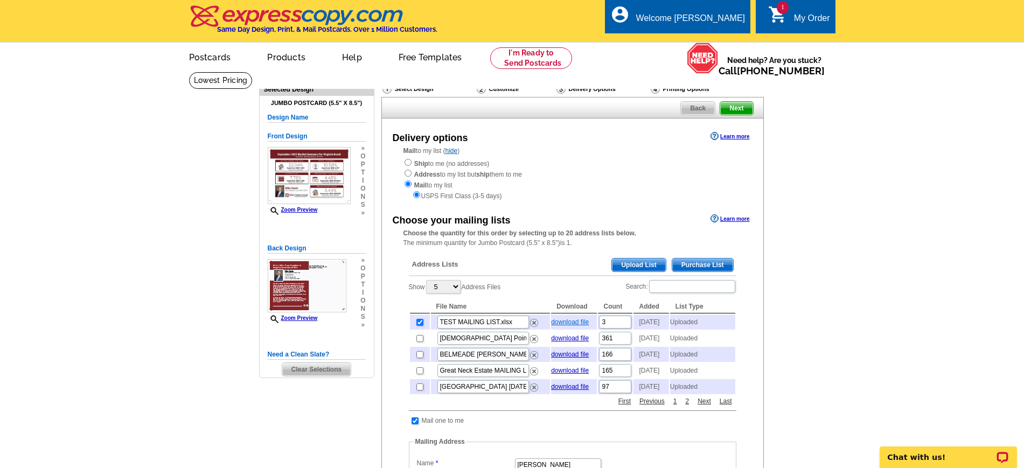
click at [567, 324] on link "download file" at bounding box center [570, 322] width 38 height 8
click at [418, 325] on input "checkbox" at bounding box center [419, 322] width 7 height 7
checkbox input "false"
click at [535, 324] on img at bounding box center [534, 323] width 8 height 8
click at [635, 267] on span "Upload List" at bounding box center [638, 265] width 53 height 13
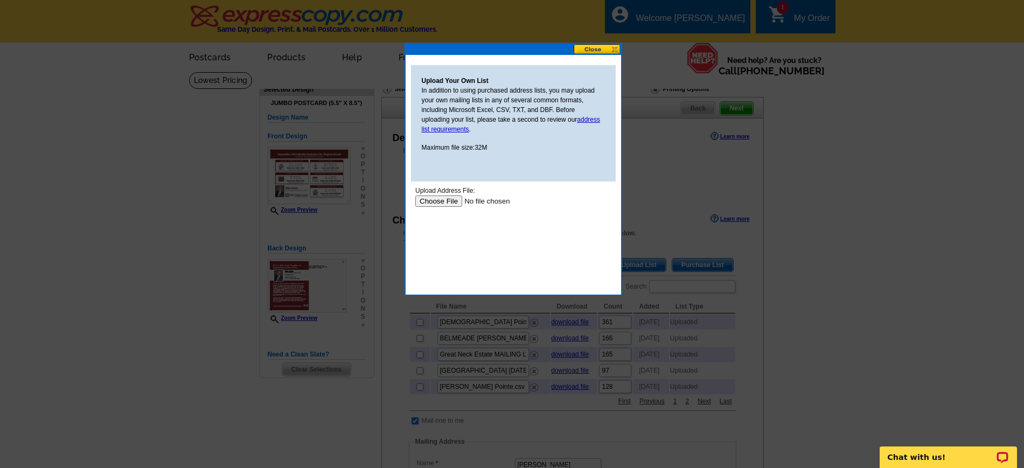
click at [442, 203] on input "file" at bounding box center [483, 201] width 136 height 11
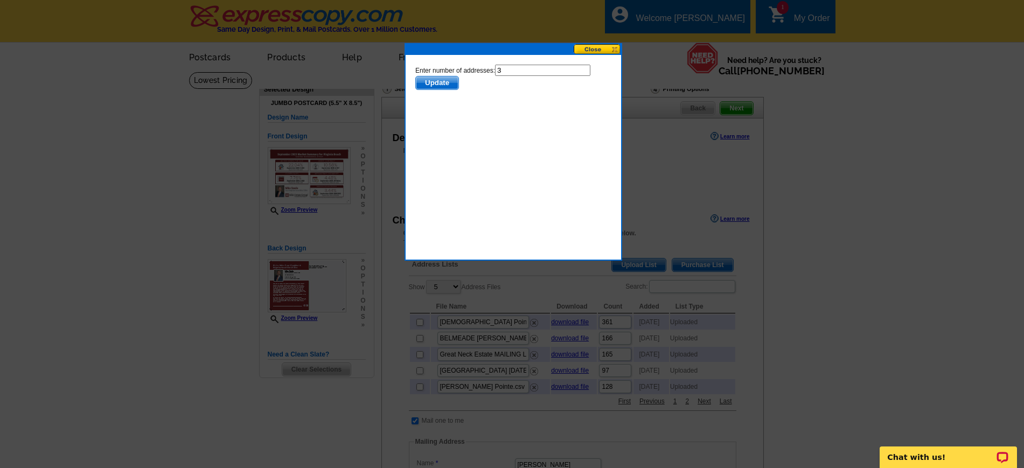
click at [437, 83] on span "Update" at bounding box center [436, 83] width 43 height 13
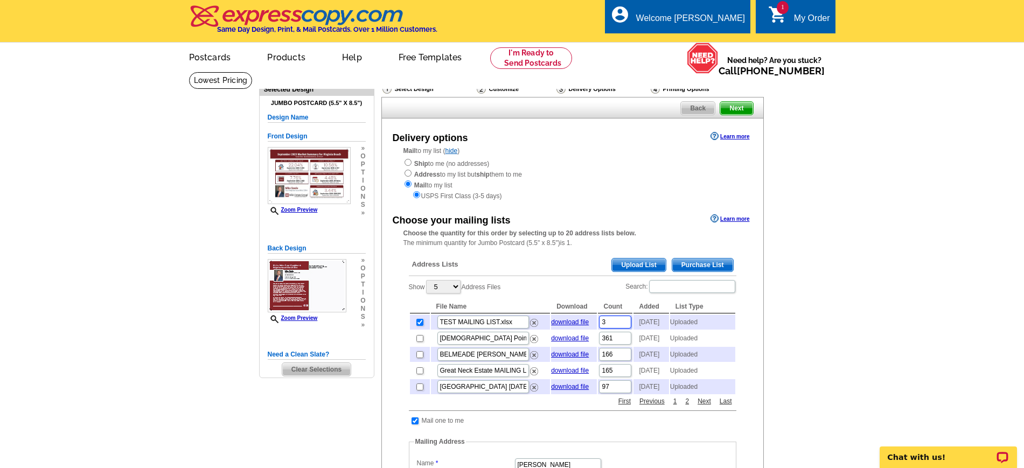
click at [614, 324] on input "3" at bounding box center [615, 322] width 32 height 13
click at [574, 325] on link "download file" at bounding box center [570, 322] width 38 height 8
click at [564, 324] on link "download file" at bounding box center [570, 322] width 38 height 8
drag, startPoint x: 533, startPoint y: 325, endPoint x: 571, endPoint y: 45, distance: 282.2
click at [533, 325] on img at bounding box center [534, 323] width 8 height 8
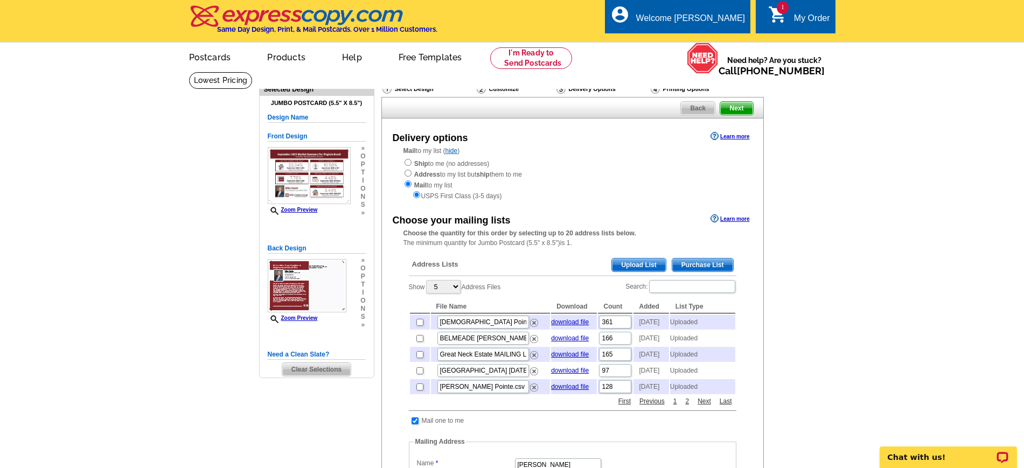
click at [644, 263] on span "Upload List" at bounding box center [638, 265] width 53 height 13
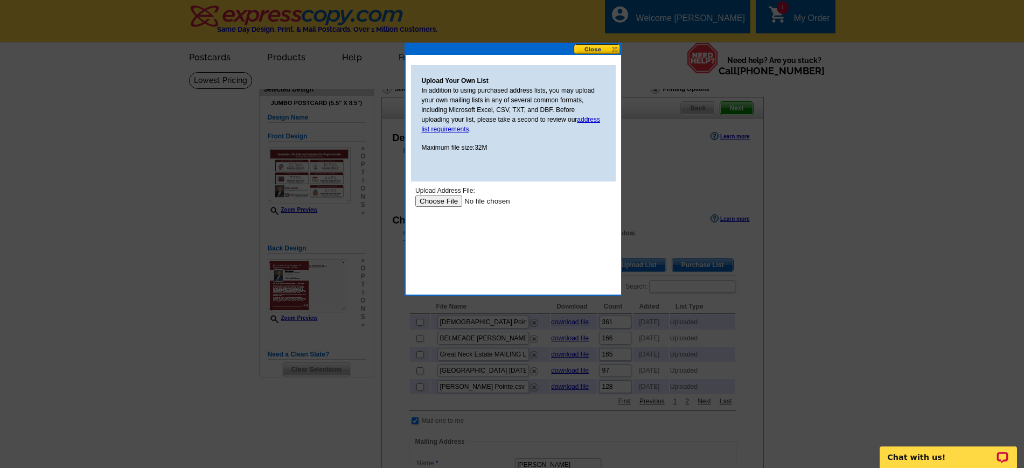
click at [444, 201] on input "file" at bounding box center [483, 201] width 136 height 11
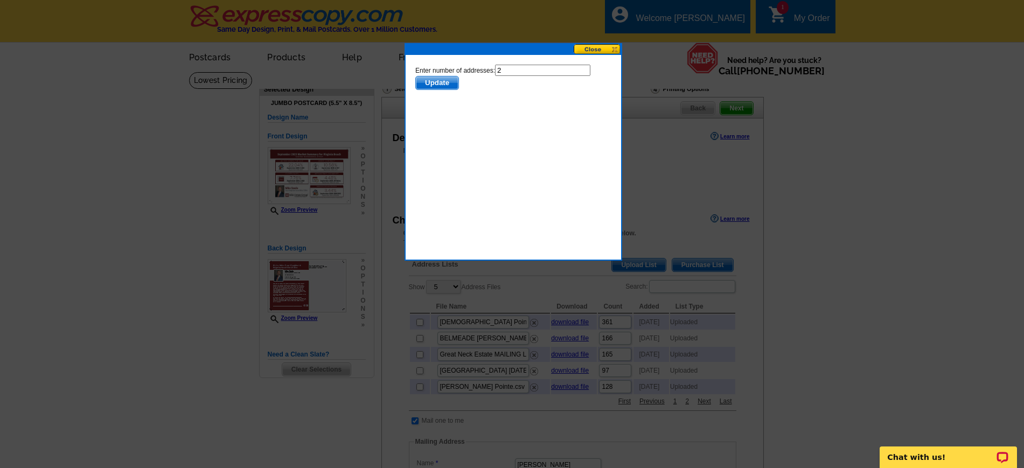
click at [434, 82] on span "Update" at bounding box center [436, 83] width 43 height 13
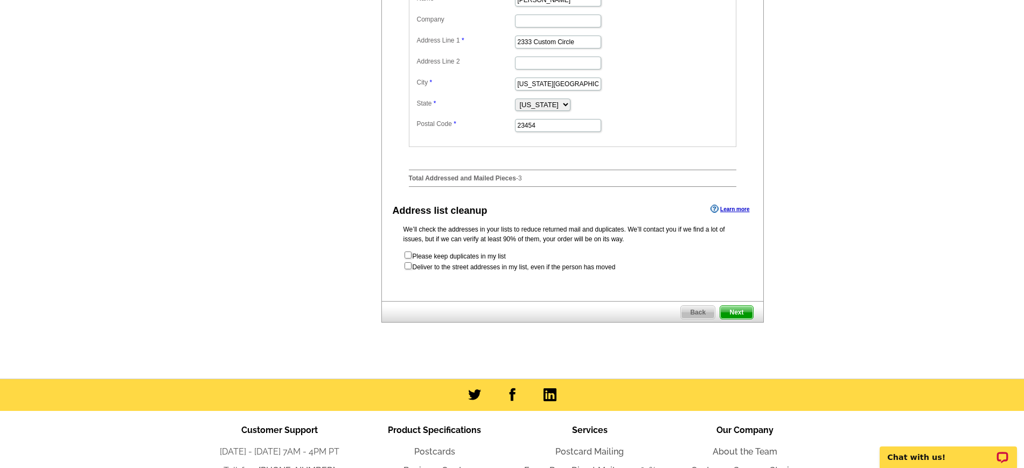
scroll to position [471, 0]
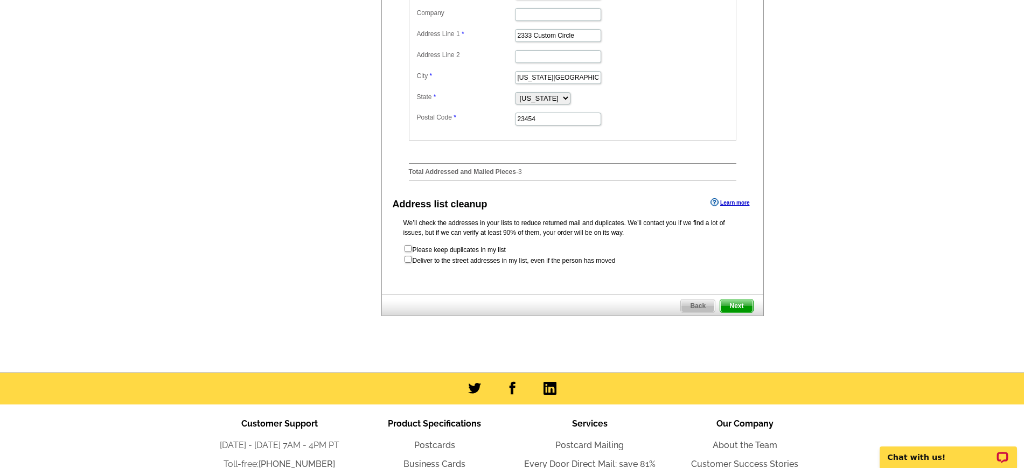
click at [743, 312] on span "Next" at bounding box center [736, 306] width 32 height 13
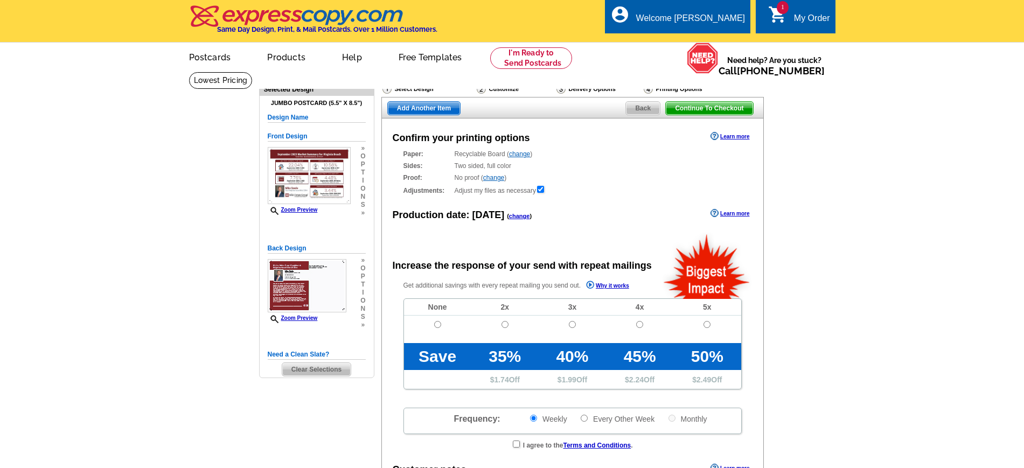
radio input "false"
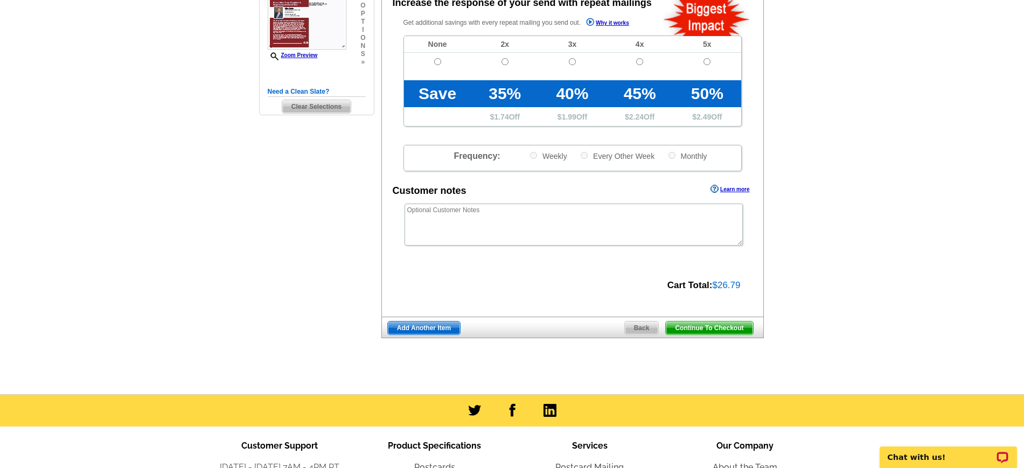
scroll to position [67, 0]
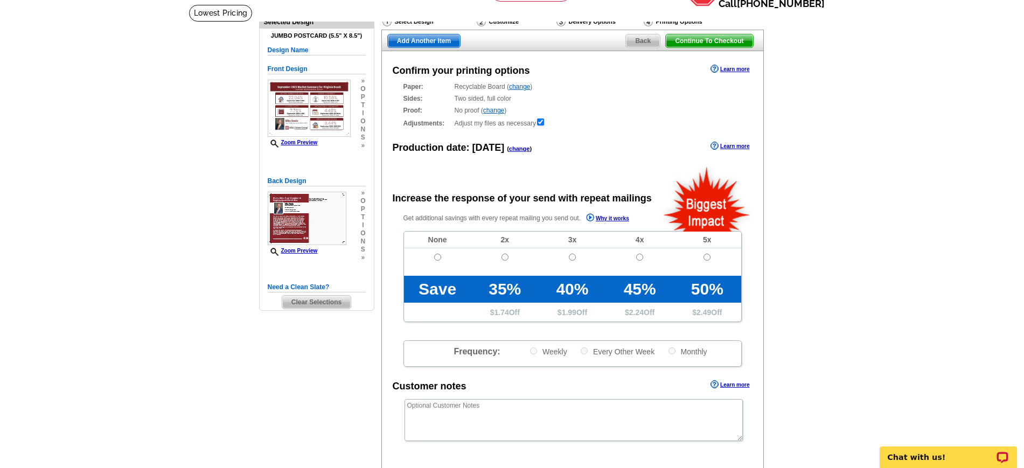
click at [498, 114] on link "change" at bounding box center [493, 111] width 21 height 8
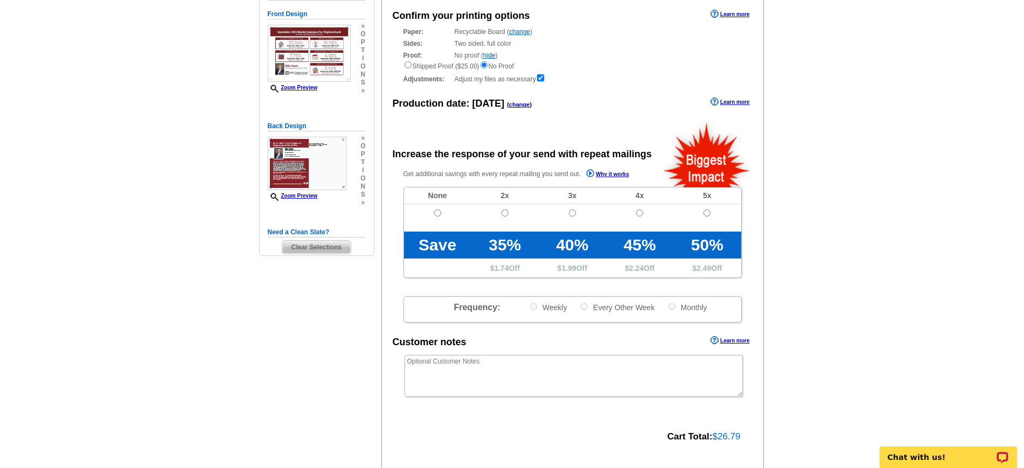
scroll to position [202, 0]
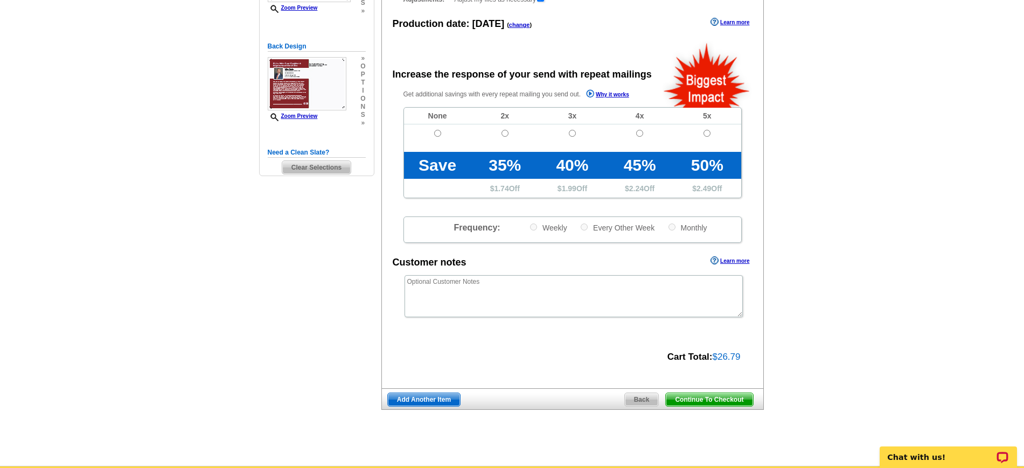
click at [868, 170] on main "Need Help? call [PHONE_NUMBER], chat with support, or have our designers make s…" at bounding box center [512, 168] width 1024 height 596
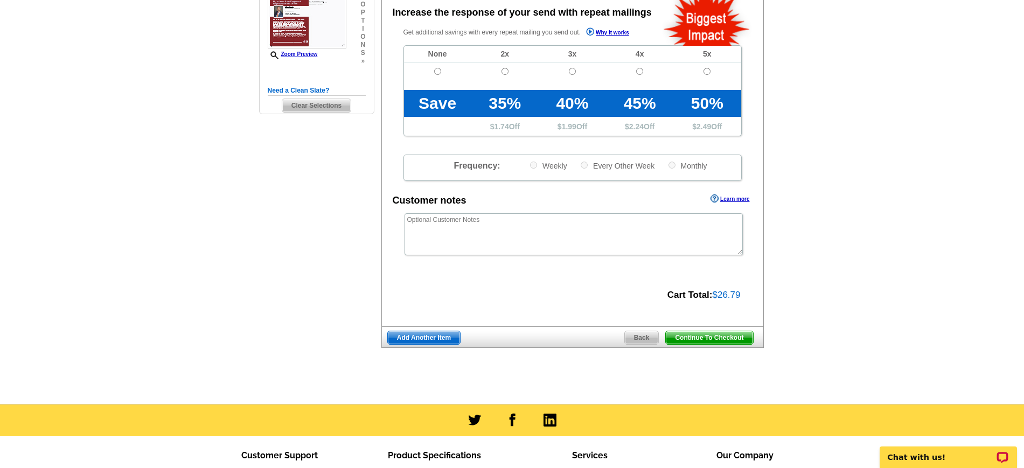
scroll to position [269, 0]
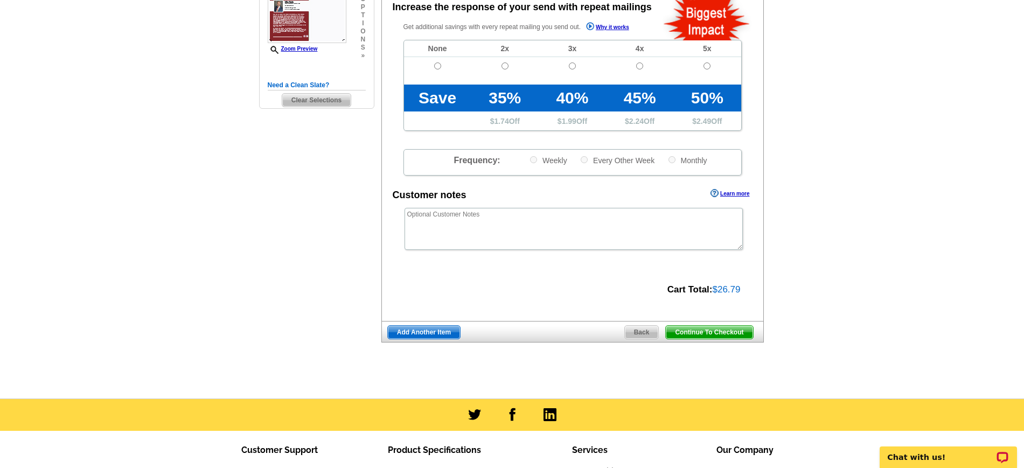
click at [704, 333] on span "Continue To Checkout" at bounding box center [709, 332] width 87 height 13
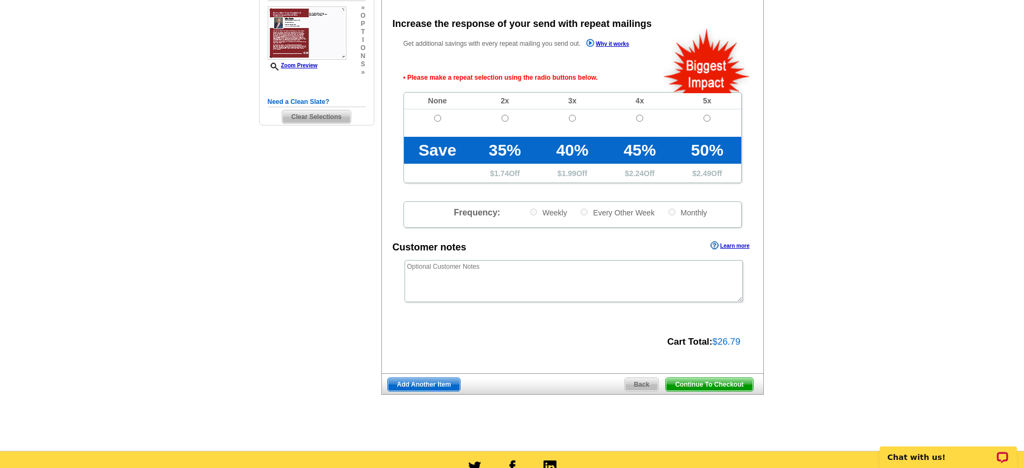
scroll to position [252, 0]
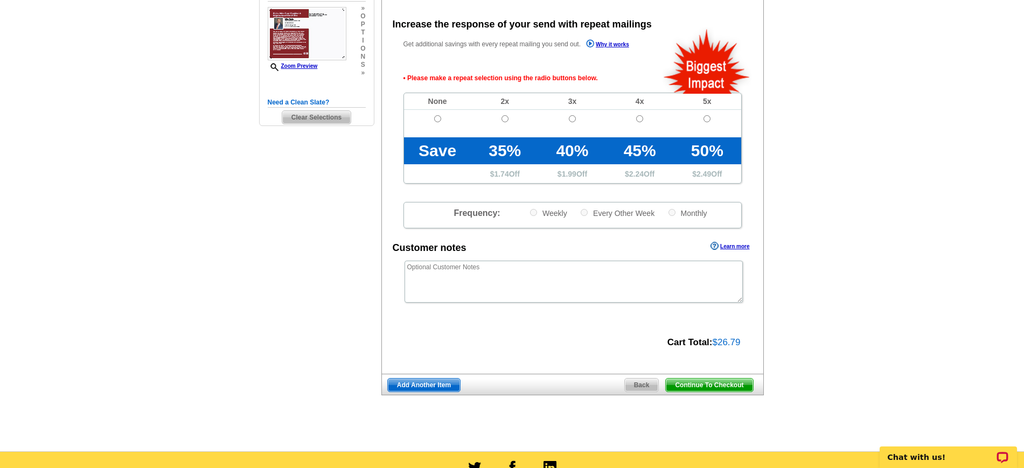
click at [430, 115] on td at bounding box center [437, 123] width 67 height 27
click at [437, 120] on input "radio" at bounding box center [437, 118] width 7 height 7
radio input "true"
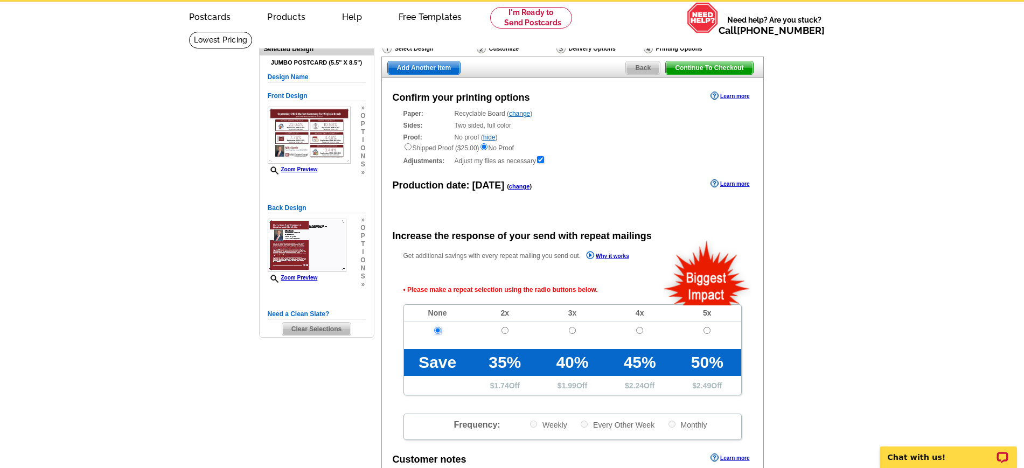
scroll to position [0, 0]
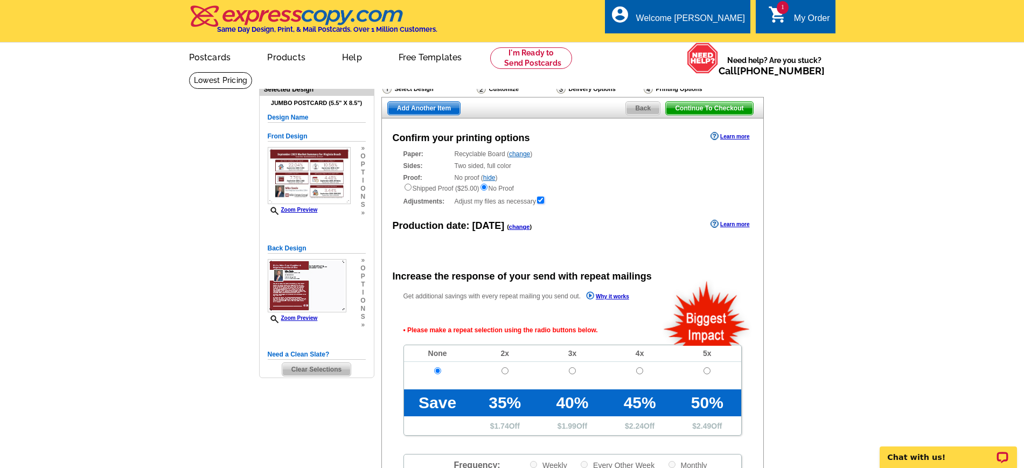
click at [540, 200] on input "checkbox" at bounding box center [540, 200] width 7 height 7
checkbox input "false"
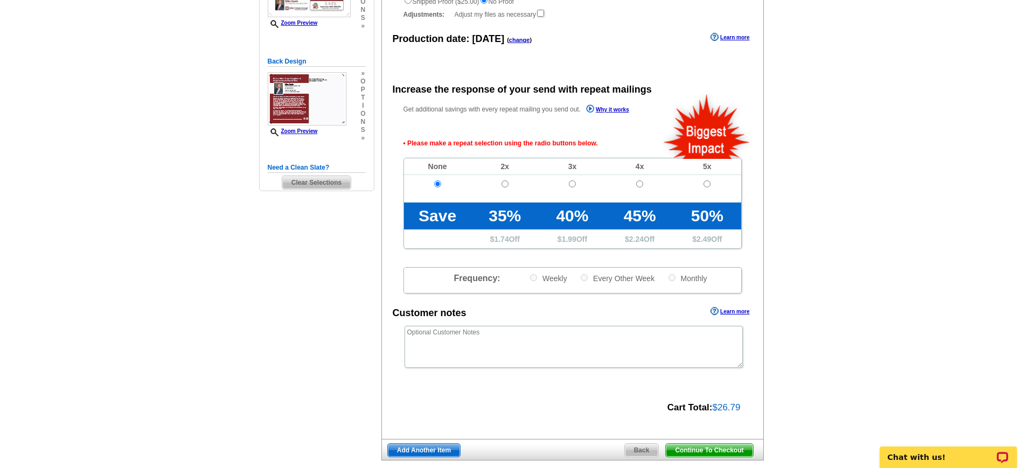
scroll to position [269, 0]
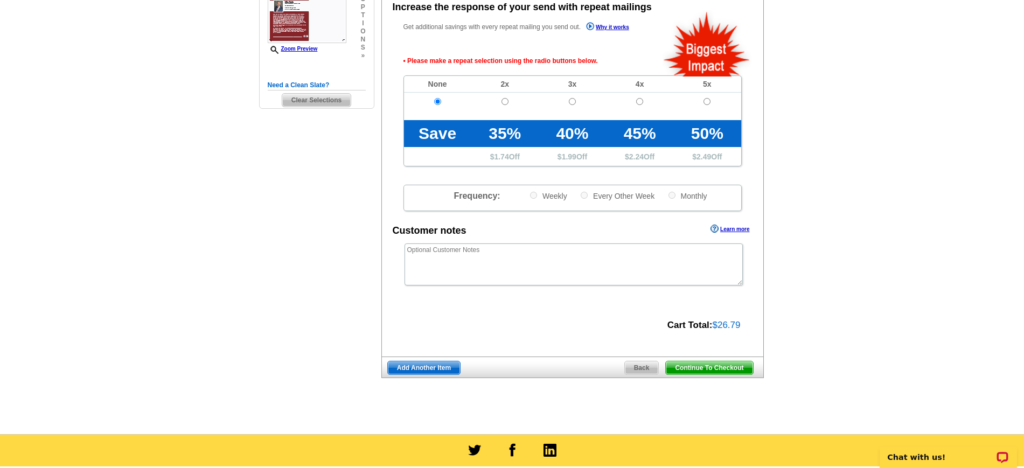
click at [728, 370] on span "Continue To Checkout" at bounding box center [709, 368] width 87 height 13
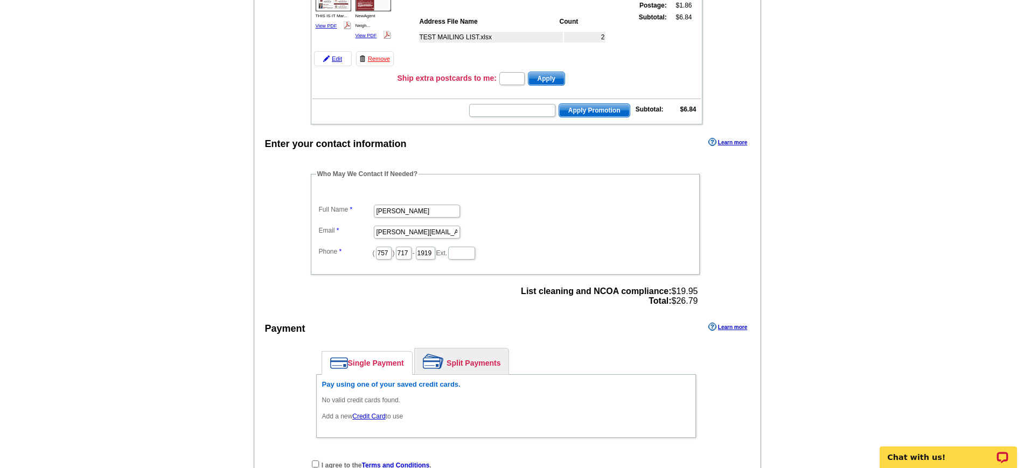
scroll to position [202, 0]
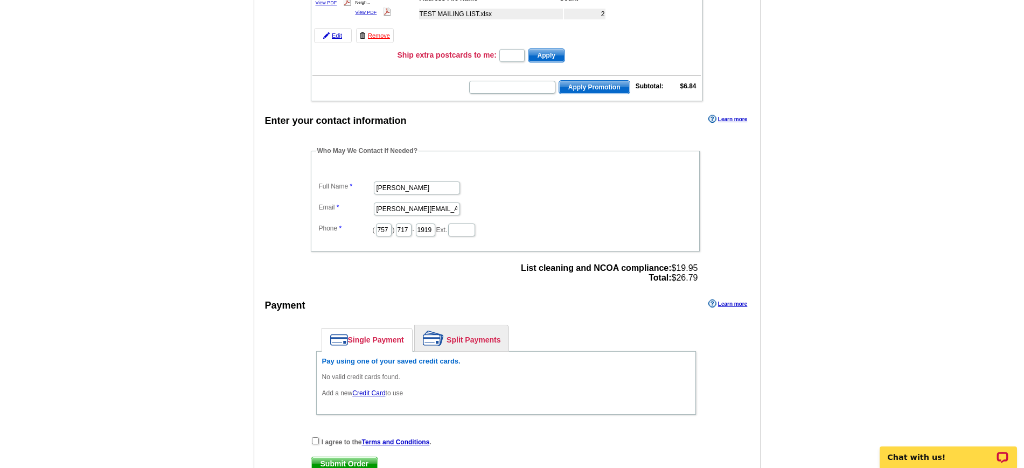
click at [733, 120] on link "Learn more" at bounding box center [727, 119] width 39 height 9
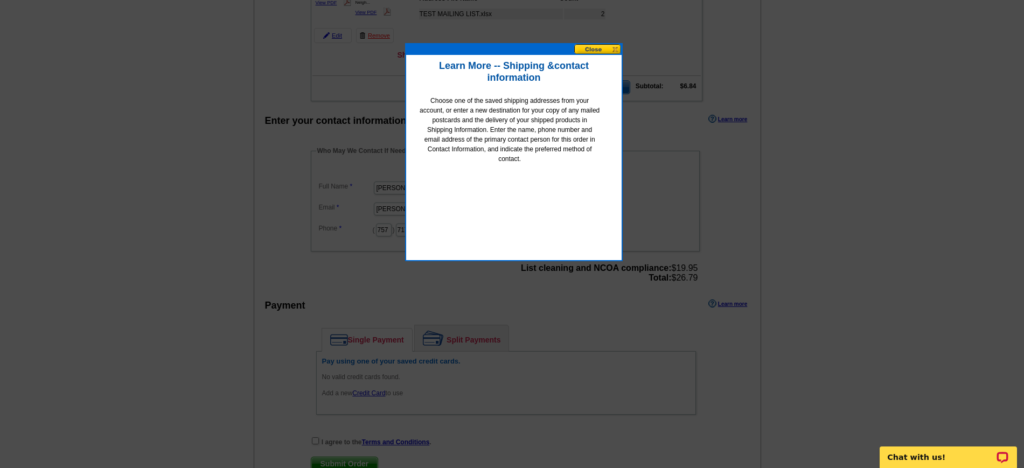
click at [603, 48] on button at bounding box center [597, 49] width 47 height 10
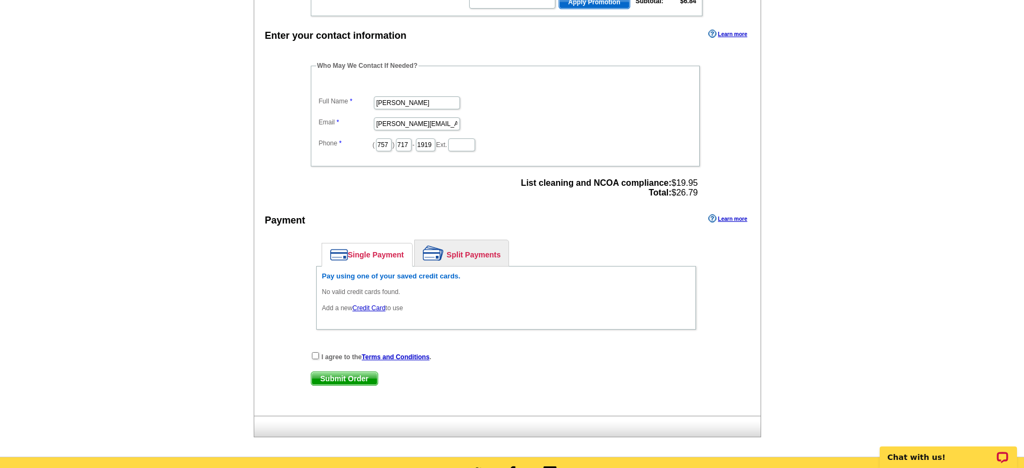
scroll to position [269, 0]
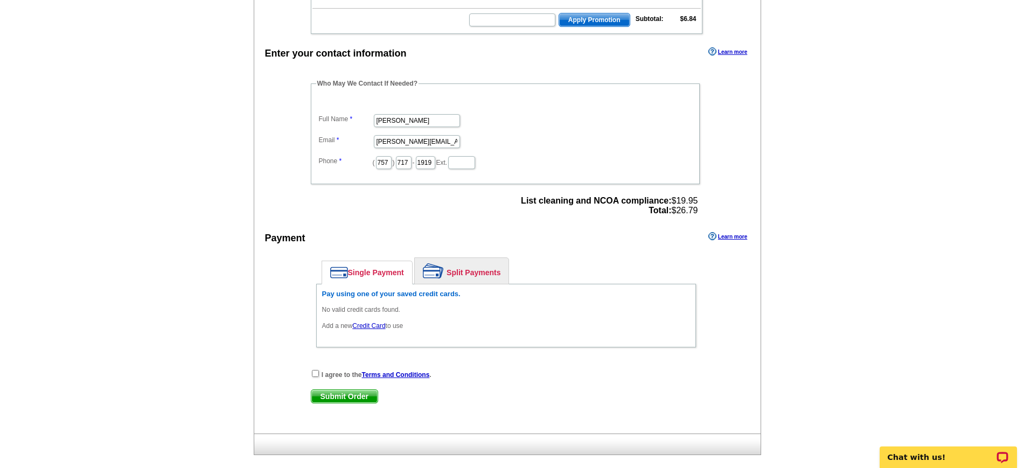
click at [738, 239] on link "Learn more" at bounding box center [727, 236] width 39 height 9
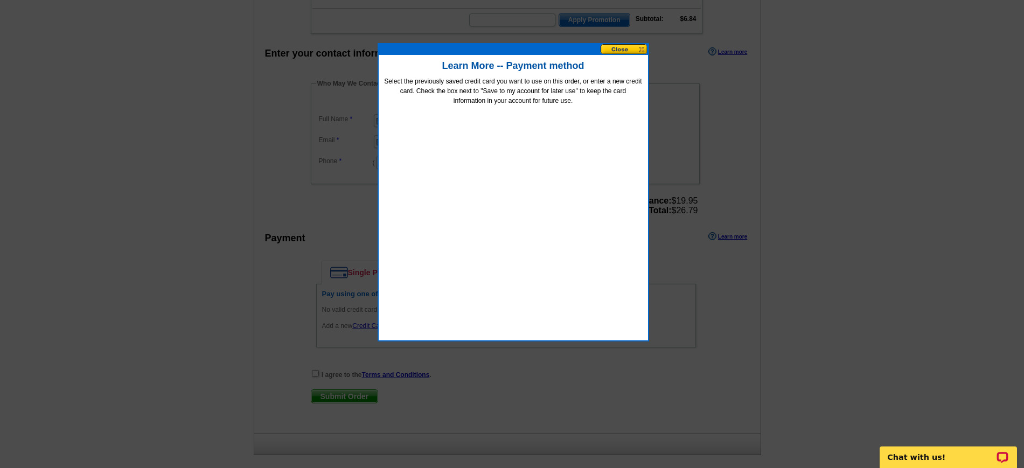
click at [620, 47] on button at bounding box center [624, 49] width 47 height 10
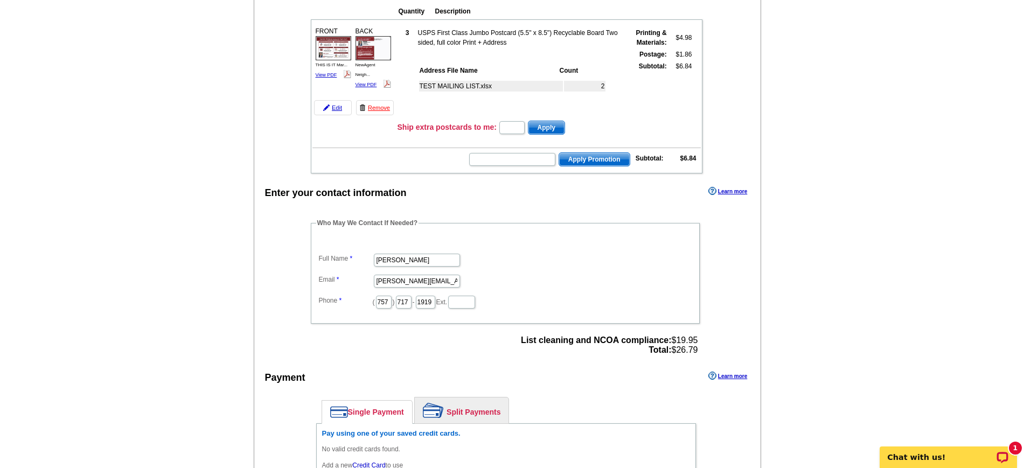
scroll to position [135, 0]
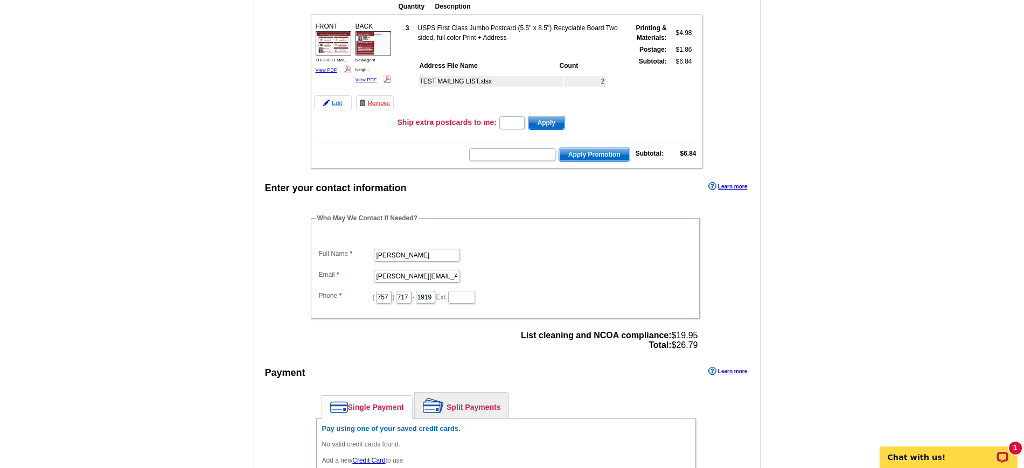
click at [341, 104] on link "Edit" at bounding box center [333, 102] width 38 height 15
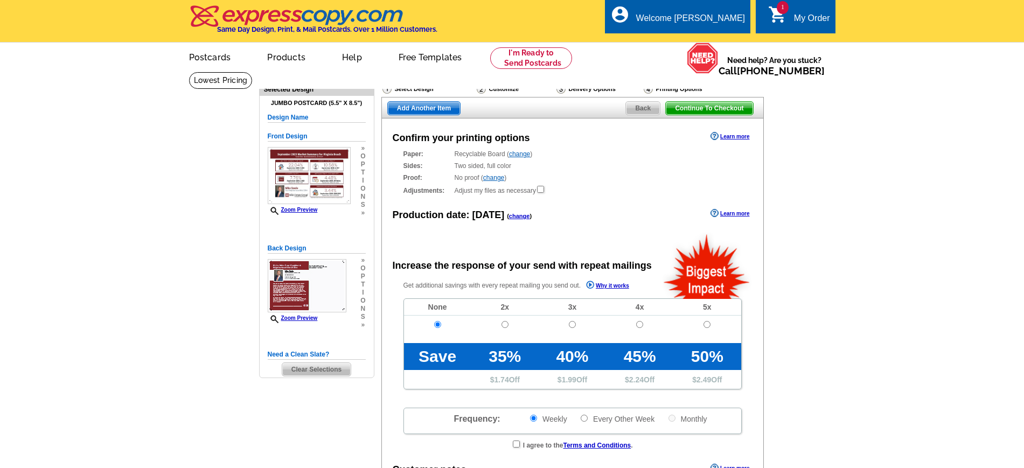
radio input "false"
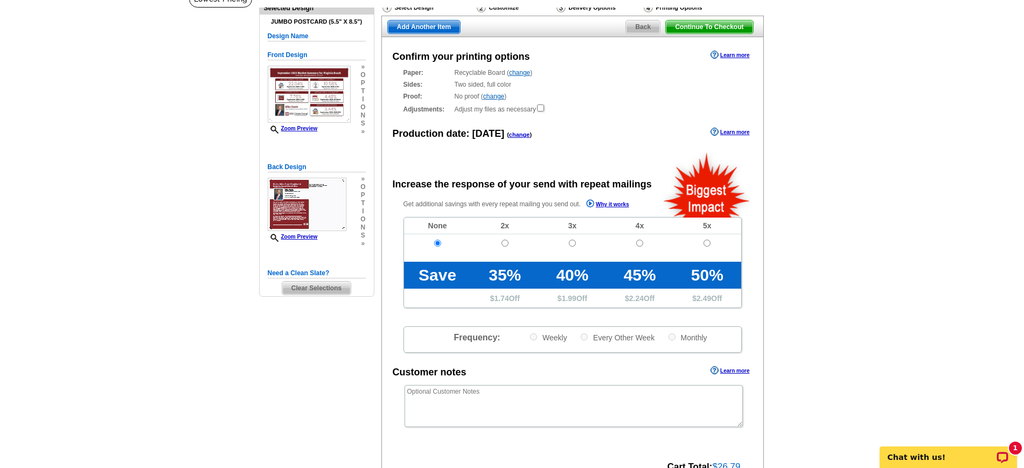
scroll to position [67, 0]
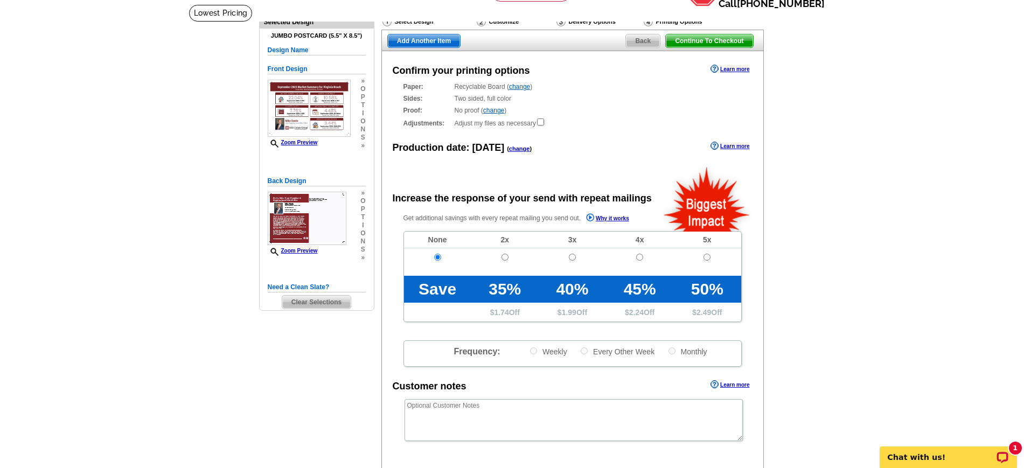
click at [645, 41] on span "Back" at bounding box center [643, 40] width 34 height 13
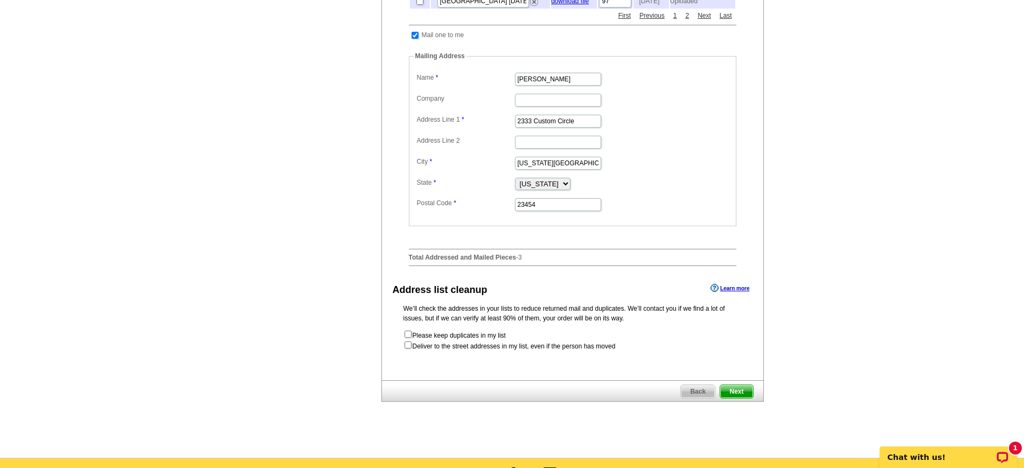
scroll to position [404, 0]
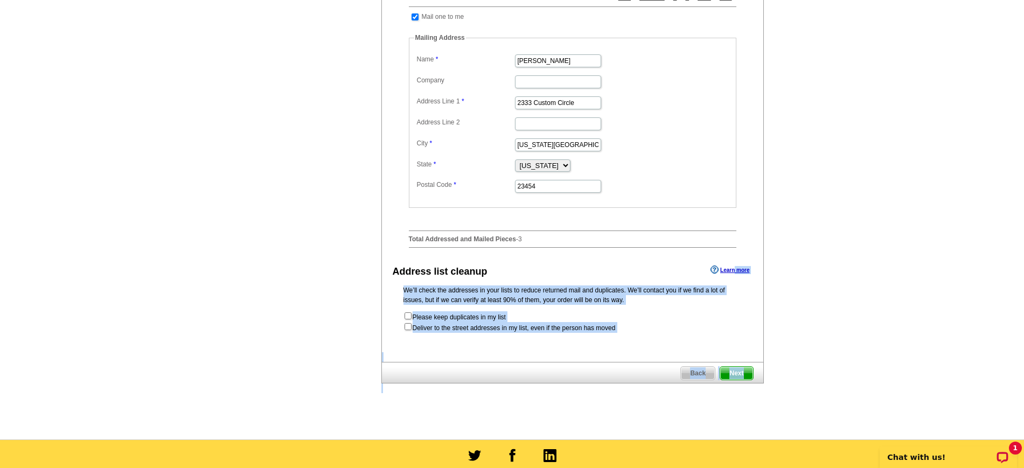
drag, startPoint x: 734, startPoint y: 291, endPoint x: 857, endPoint y: 286, distance: 122.4
click at [851, 287] on main "Need Help? call 800-260-5887, chat with support, or have our designers make som…" at bounding box center [512, 54] width 1024 height 772
click at [870, 280] on main "Need Help? call 800-260-5887, chat with support, or have our designers make som…" at bounding box center [512, 54] width 1024 height 772
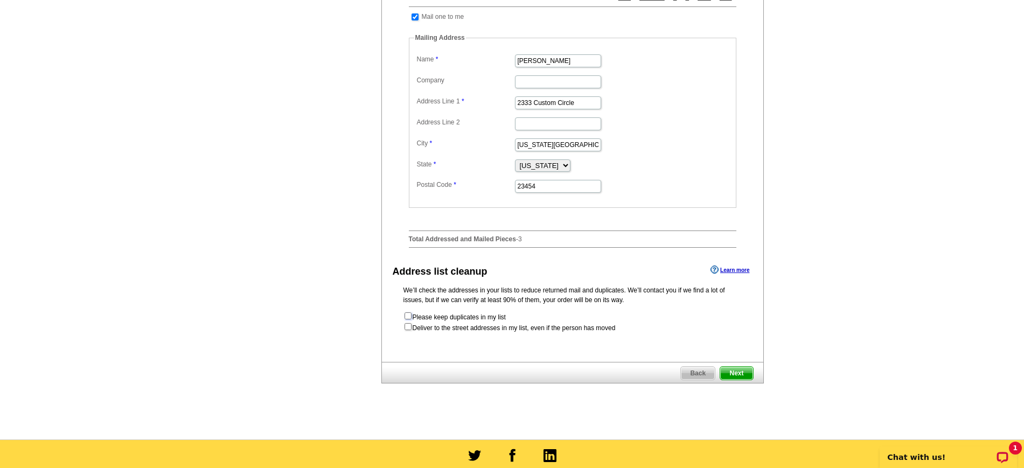
click at [411, 319] on input "checkbox" at bounding box center [408, 315] width 7 height 7
checkbox input "true"
drag, startPoint x: 408, startPoint y: 350, endPoint x: 413, endPoint y: 348, distance: 6.0
click at [408, 330] on input "checkbox" at bounding box center [408, 326] width 7 height 7
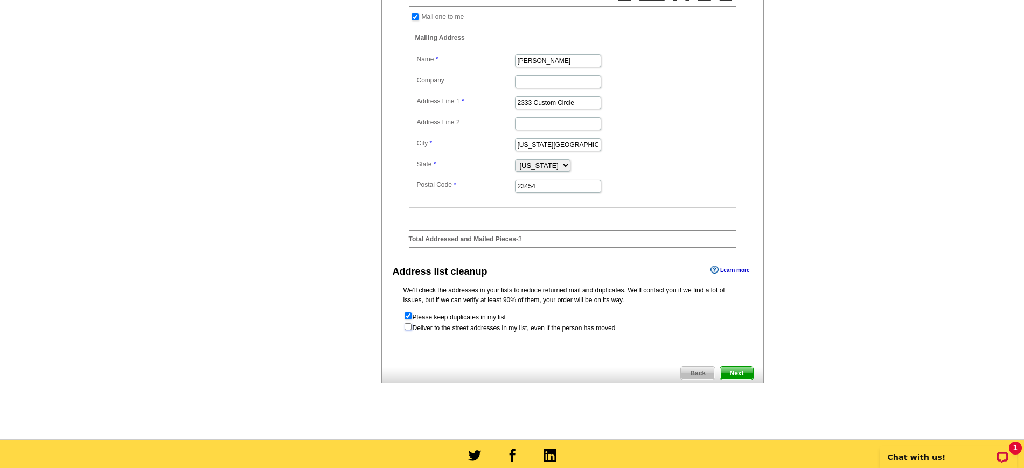
checkbox input "true"
radio input "true"
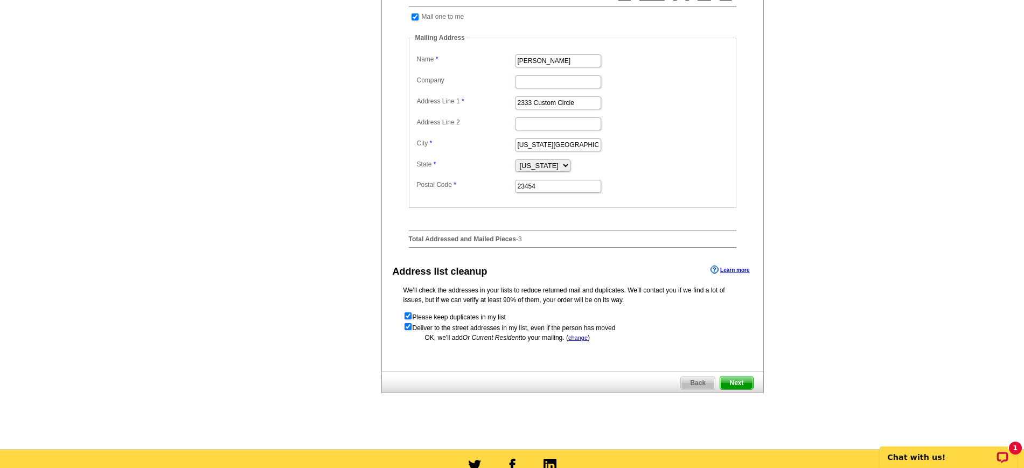
click at [735, 390] on span "Next" at bounding box center [736, 383] width 32 height 13
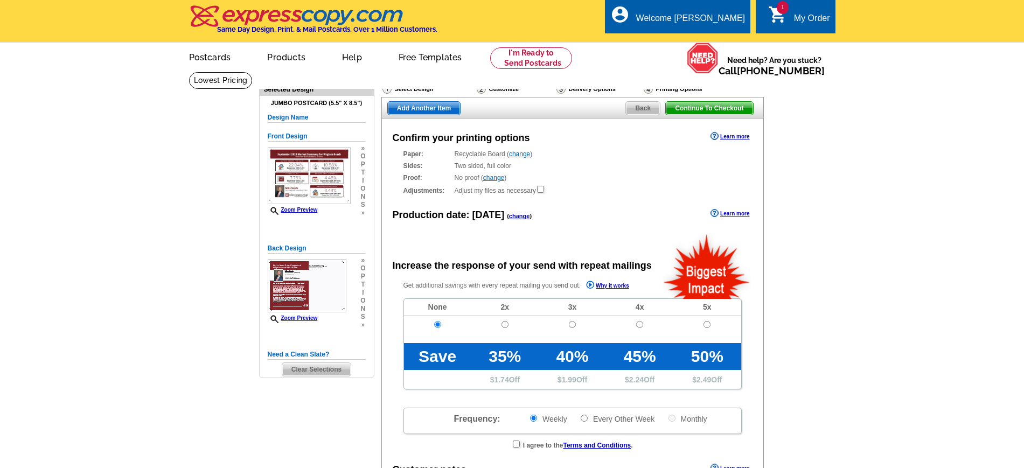
radio input "false"
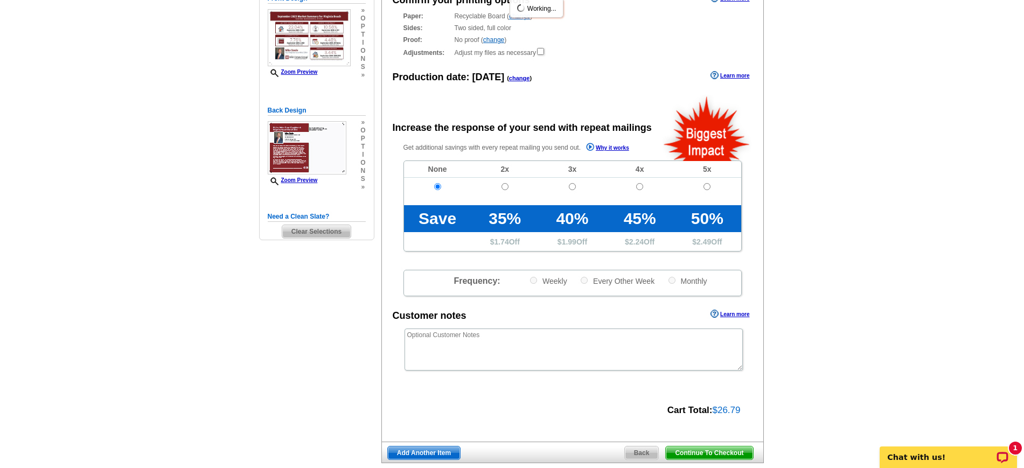
scroll to position [202, 0]
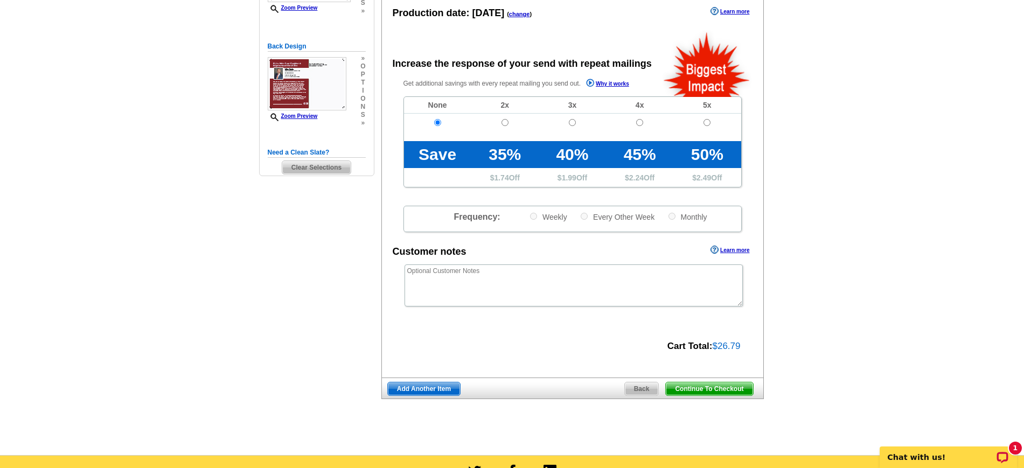
click at [719, 389] on span "Continue To Checkout" at bounding box center [709, 389] width 87 height 13
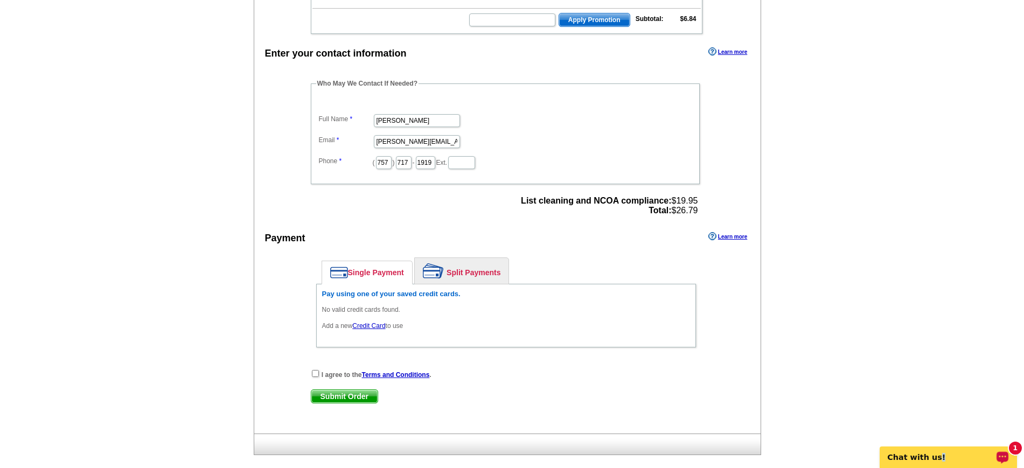
click at [935, 456] on p "Chat with us!" at bounding box center [941, 457] width 107 height 9
click at [731, 52] on link "Learn more" at bounding box center [727, 51] width 39 height 9
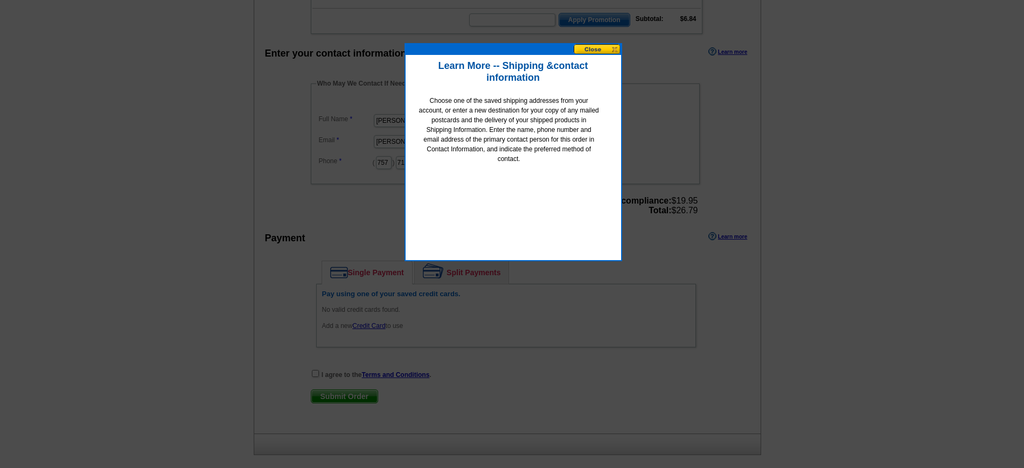
click at [600, 48] on button at bounding box center [597, 49] width 47 height 10
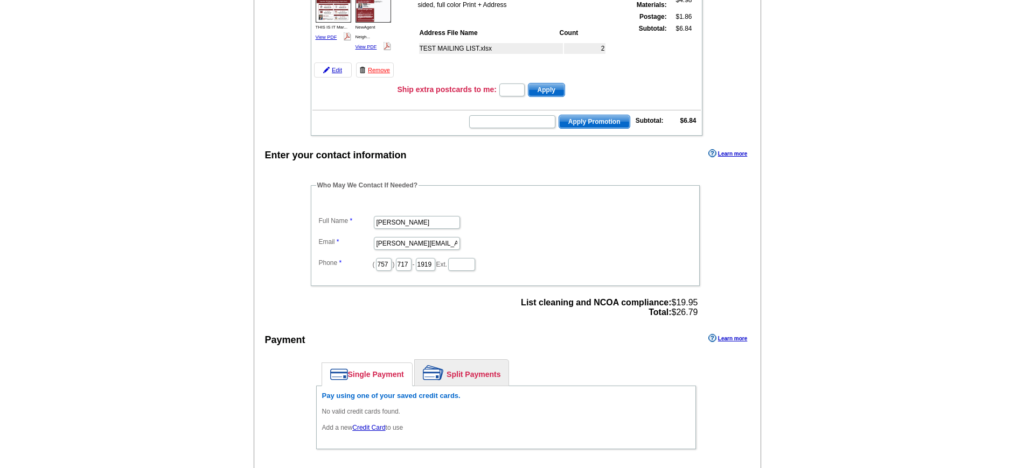
scroll to position [202, 0]
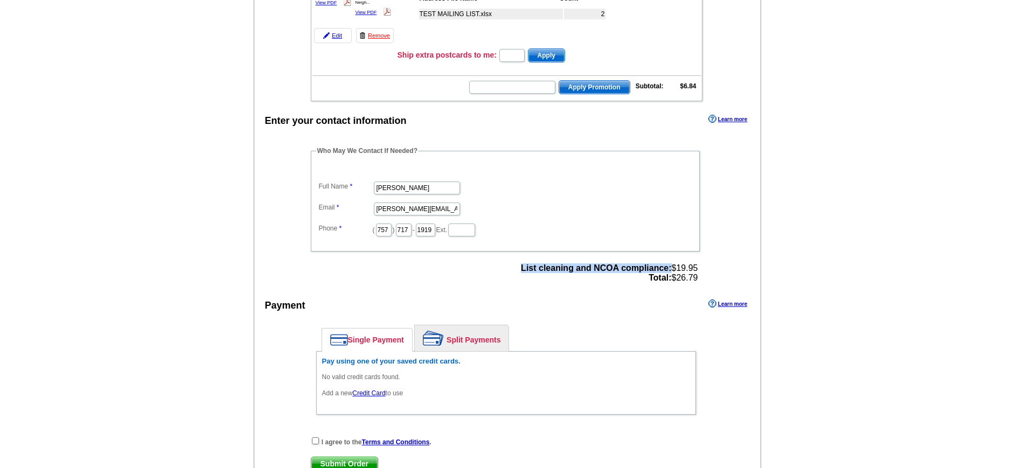
drag, startPoint x: 517, startPoint y: 266, endPoint x: 669, endPoint y: 266, distance: 151.9
click at [669, 266] on div "List cleaning and NCOA compliance: $19.95 Total: $26.79" at bounding box center [609, 273] width 183 height 26
click at [669, 273] on span "List cleaning and NCOA compliance: $19.95 Total: $26.79" at bounding box center [609, 272] width 177 height 19
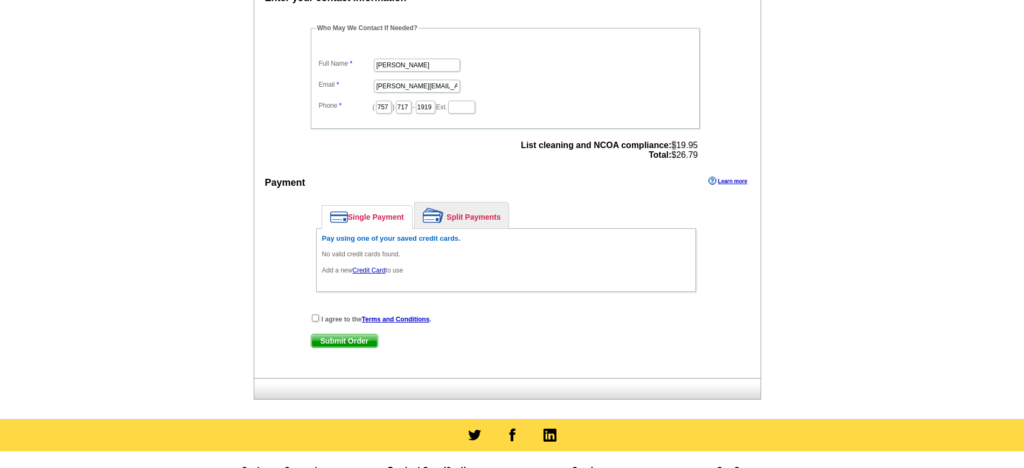
scroll to position [337, 0]
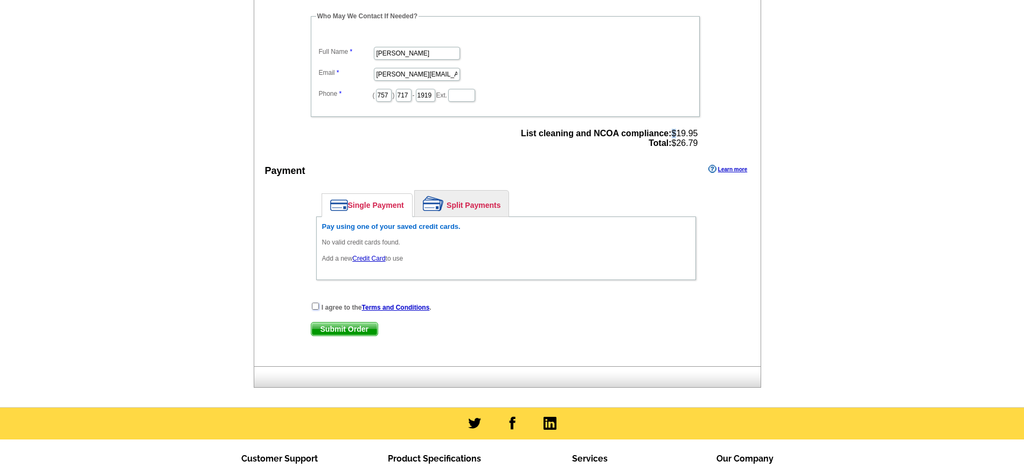
click at [314, 306] on input "checkbox" at bounding box center [315, 306] width 7 height 7
checkbox input "true"
click at [349, 331] on span "Submit Order" at bounding box center [344, 329] width 66 height 13
click at [377, 259] on link "Credit Card" at bounding box center [368, 259] width 33 height 8
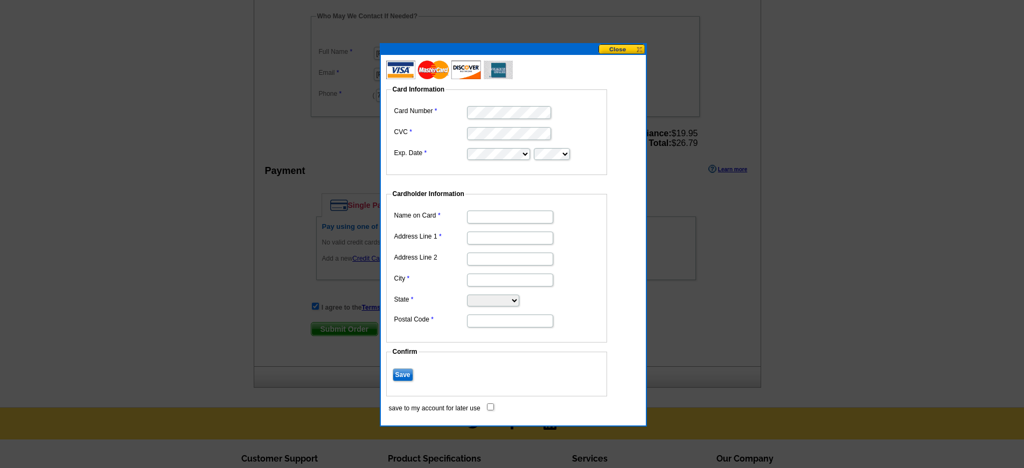
type input "[PERSON_NAME]"
click at [519, 124] on dd at bounding box center [497, 132] width 210 height 17
click at [472, 236] on input "Address Line 1" at bounding box center [510, 238] width 86 height 13
type input "2333 Custom Circle"
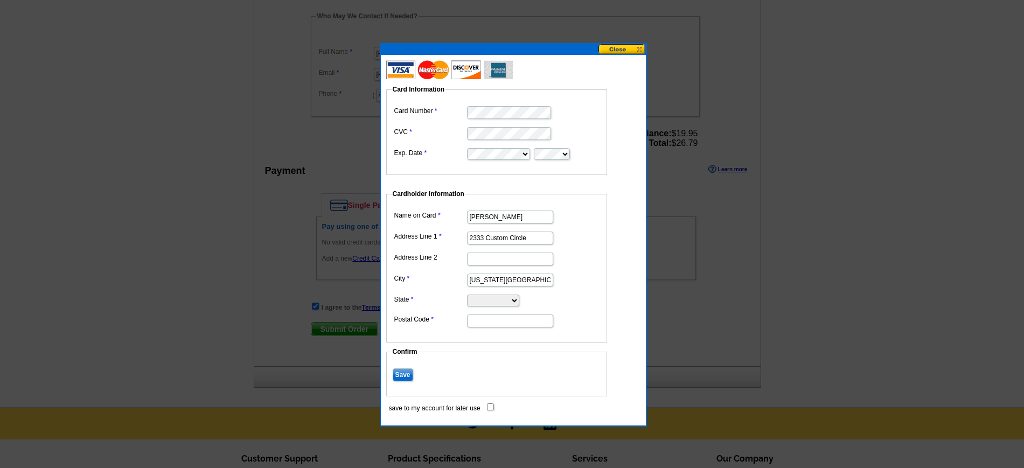
type input "Virginia Beach"
click at [519, 299] on select "Alabama Alaska Arizona Arkansas California Colorado Connecticut District of Col…" at bounding box center [493, 301] width 52 height 12
select select "VA"
click at [467, 295] on select "Alabama Alaska Arizona Arkansas California Colorado Connecticut District of Col…" at bounding box center [493, 301] width 52 height 12
click at [501, 325] on input "Postal Code" at bounding box center [510, 321] width 86 height 13
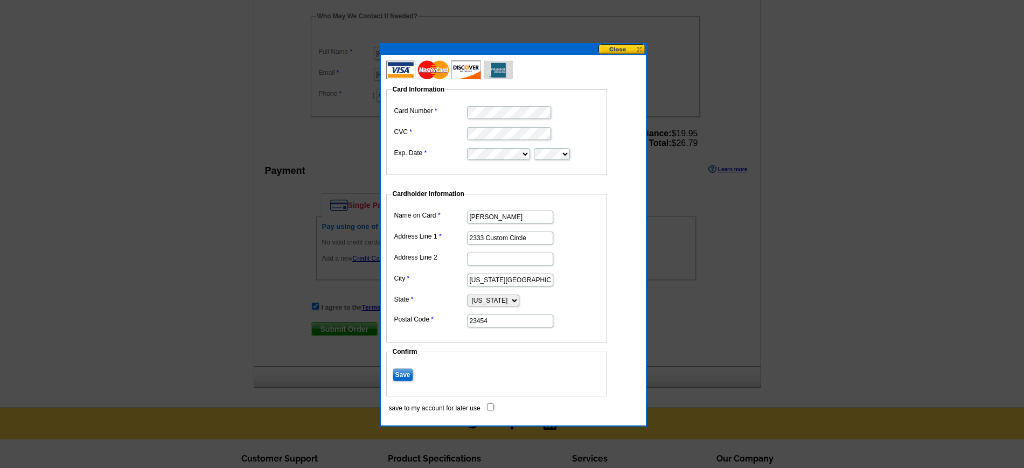
type input "23454"
click at [603, 302] on fieldset "Cardholder Information Name on Card Saundra Steele Address Line 1 2333 Custom C…" at bounding box center [496, 266] width 221 height 154
click at [405, 376] on input "Save" at bounding box center [403, 375] width 20 height 13
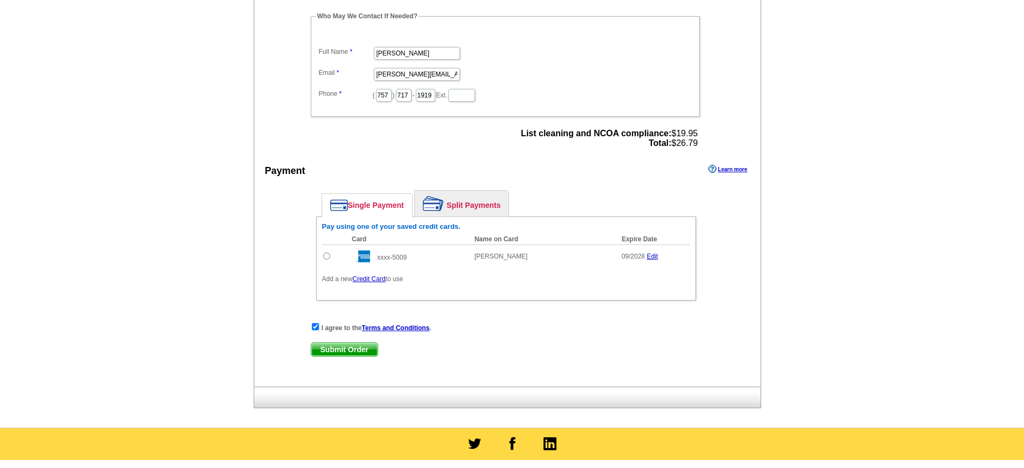
click at [326, 255] on input "radio" at bounding box center [326, 256] width 7 height 7
radio input "true"
click at [357, 348] on span "Submit Order" at bounding box center [344, 349] width 66 height 13
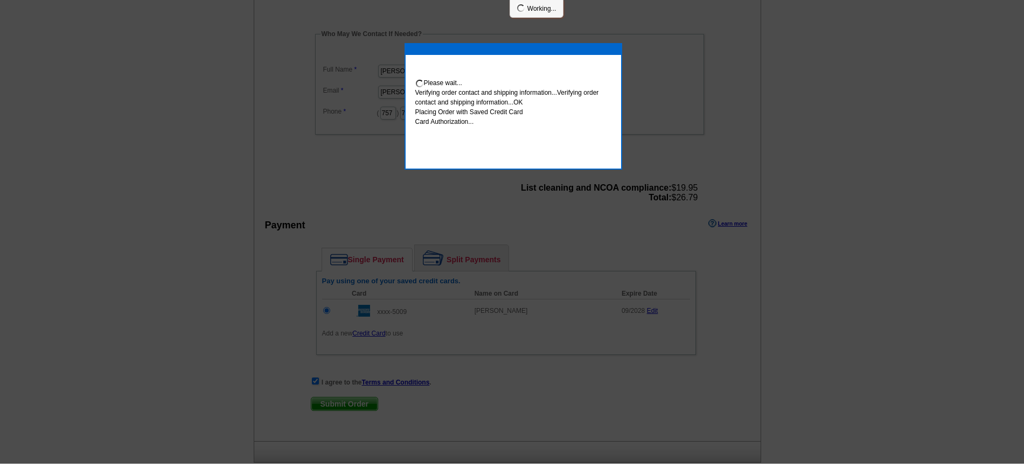
scroll to position [332, 0]
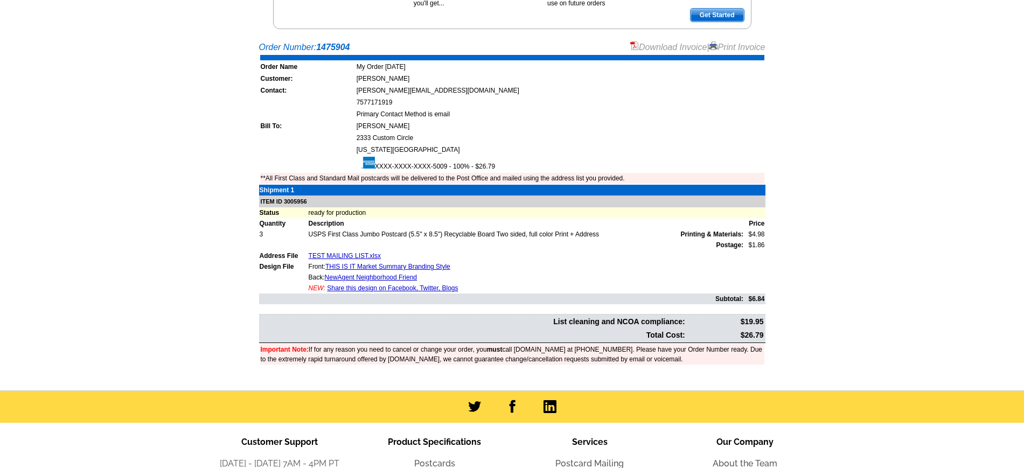
scroll to position [202, 0]
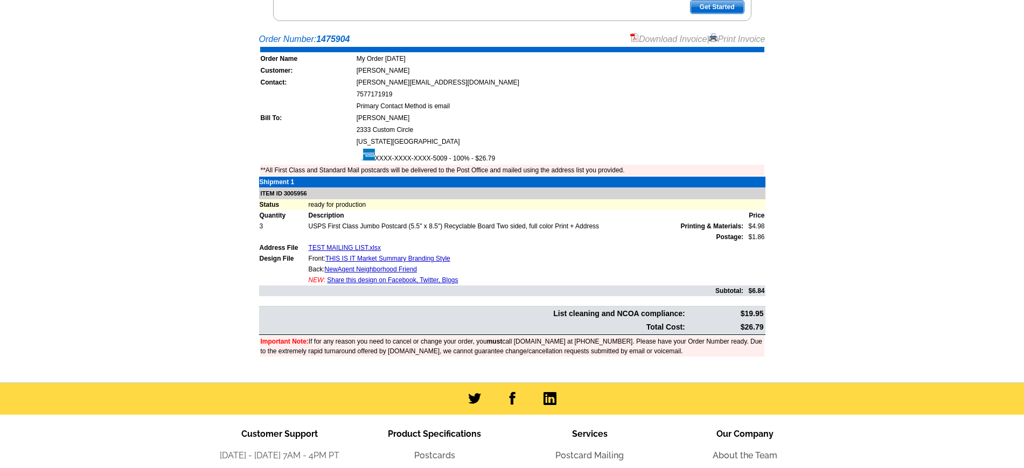
drag, startPoint x: 735, startPoint y: 36, endPoint x: 780, endPoint y: 412, distance: 378.6
click at [735, 36] on link "Print Invoice" at bounding box center [737, 38] width 56 height 9
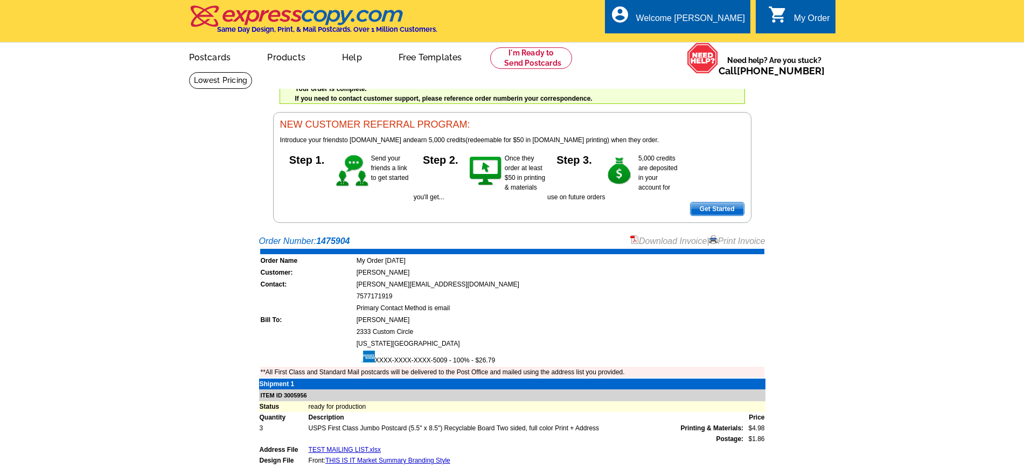
click at [744, 244] on link "Print Invoice" at bounding box center [737, 241] width 56 height 9
click at [905, 163] on div "Welcome back [PERSON_NAME] My Account Logout local_phone Same Day Design, Print…" at bounding box center [512, 111] width 1024 height 223
click at [902, 233] on main "Order Number: 1475904 Download Invoice | Print Invoice Order Name My Order [DAT…" at bounding box center [512, 408] width 1024 height 356
click at [828, 211] on div "Welcome back [PERSON_NAME] My Account Logout local_phone Same Day Design, Print…" at bounding box center [512, 111] width 1024 height 223
click at [672, 315] on div "Order Number: 1475904 Download Invoice | Print Invoice Order Name My Order [DAT…" at bounding box center [512, 397] width 506 height 325
